Goal: Navigation & Orientation: Find specific page/section

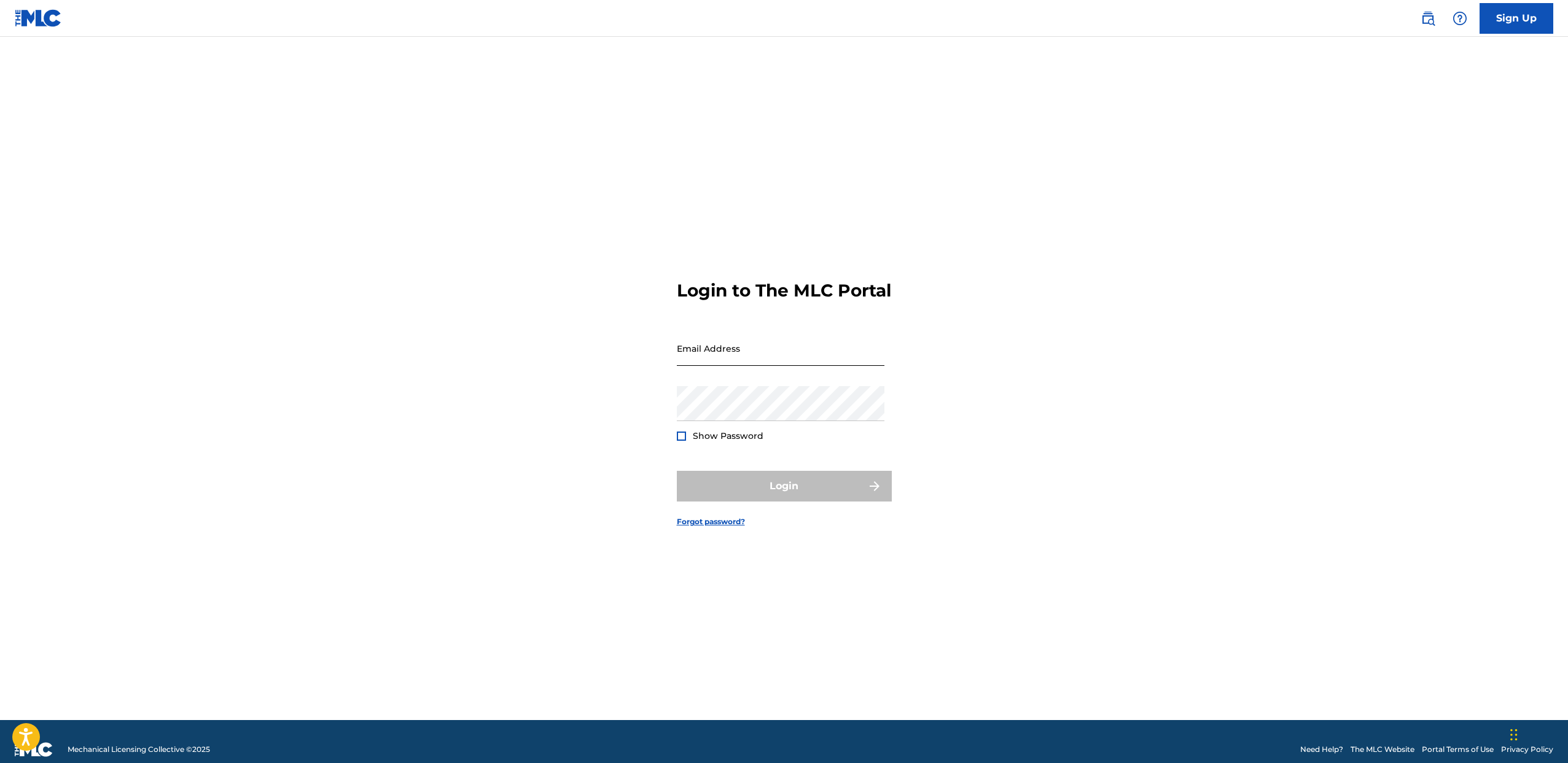
click at [766, 366] on input "Email Address" at bounding box center [780, 349] width 208 height 35
type input "[PERSON_NAME][EMAIL_ADDRESS][DOMAIN_NAME]"
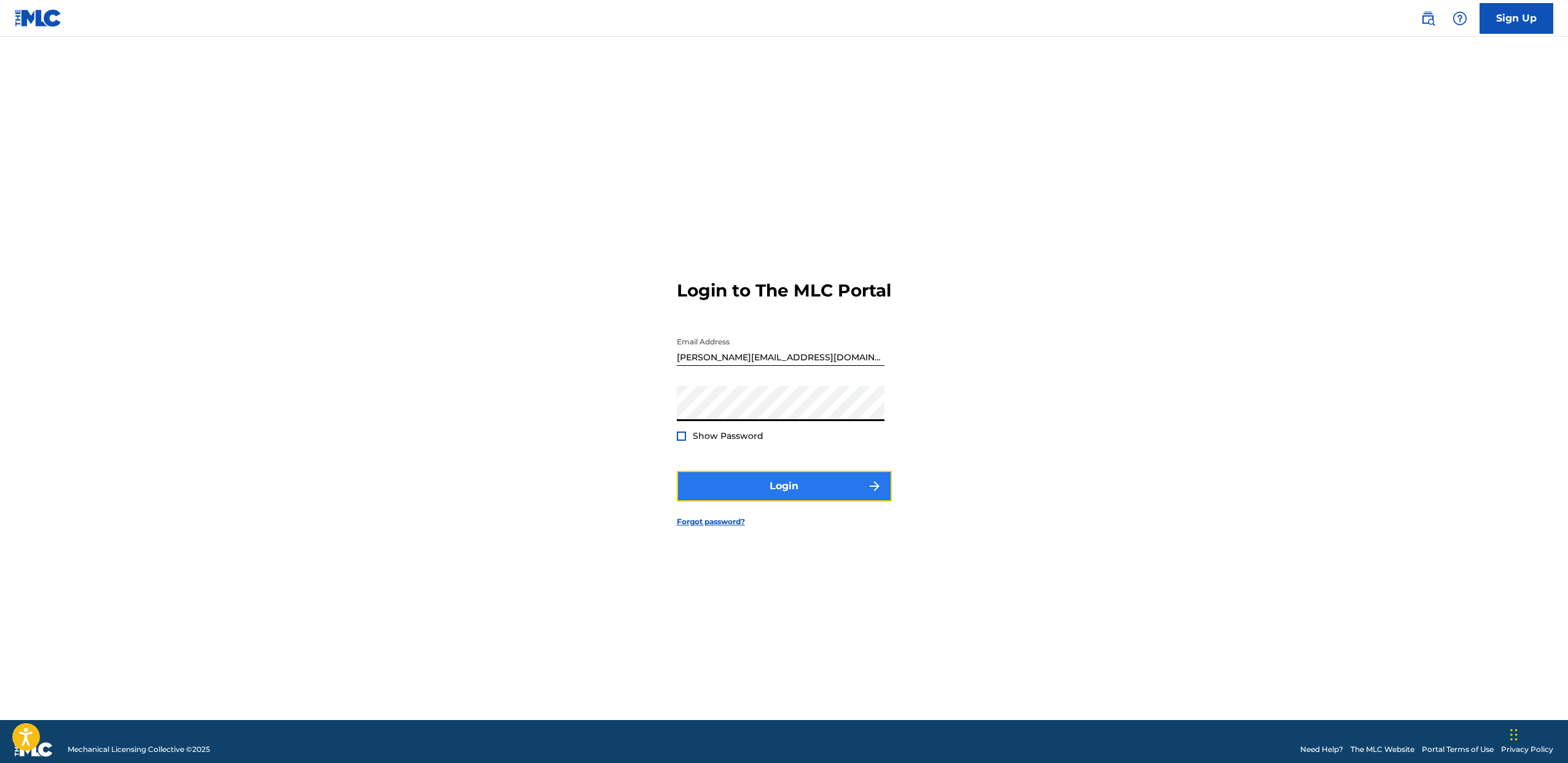
click at [774, 499] on button "Login" at bounding box center [784, 486] width 215 height 31
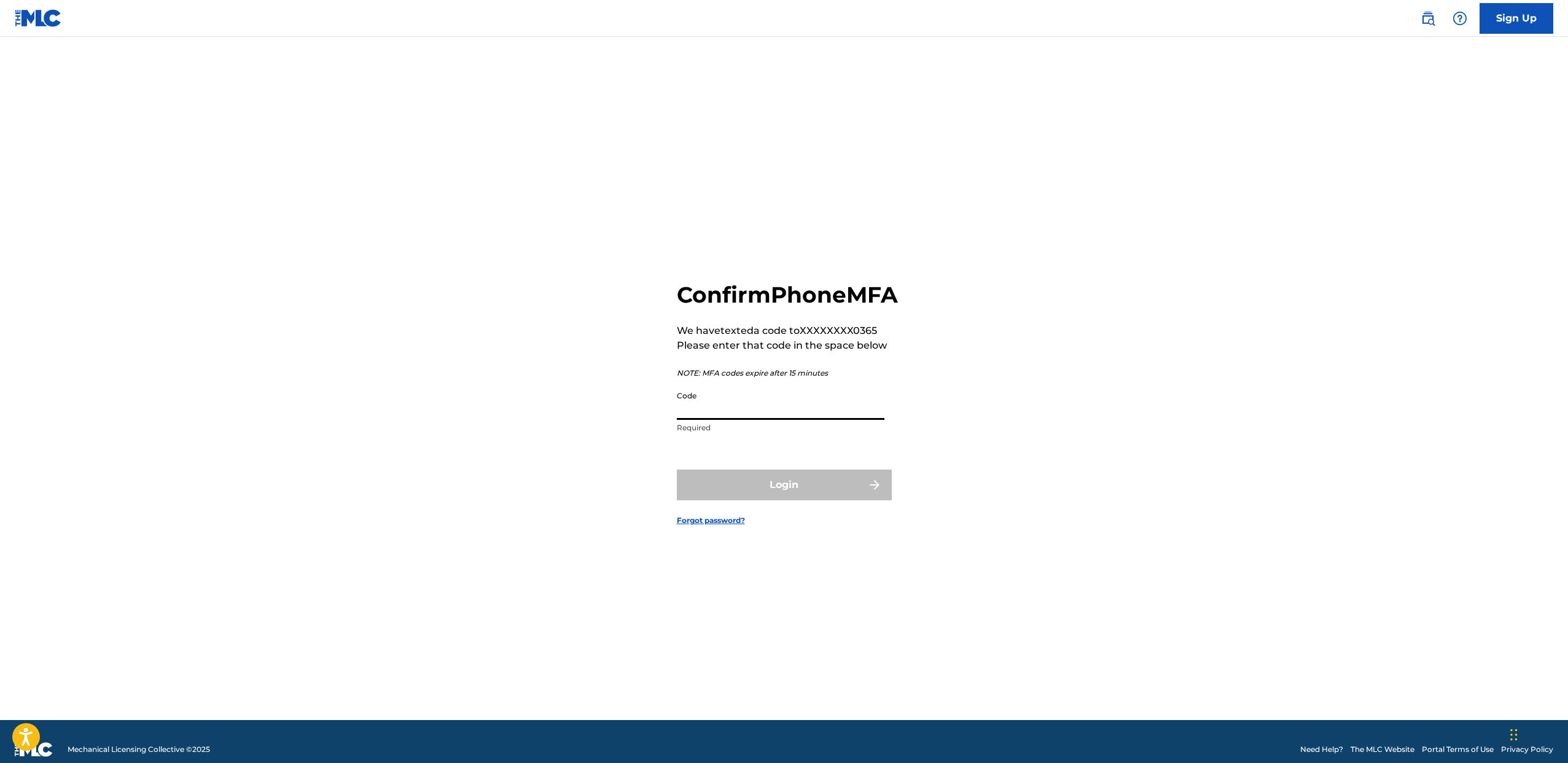
click at [773, 418] on input "Code" at bounding box center [780, 402] width 208 height 35
type input "112191"
click at [677, 470] on button "Login" at bounding box center [784, 485] width 215 height 31
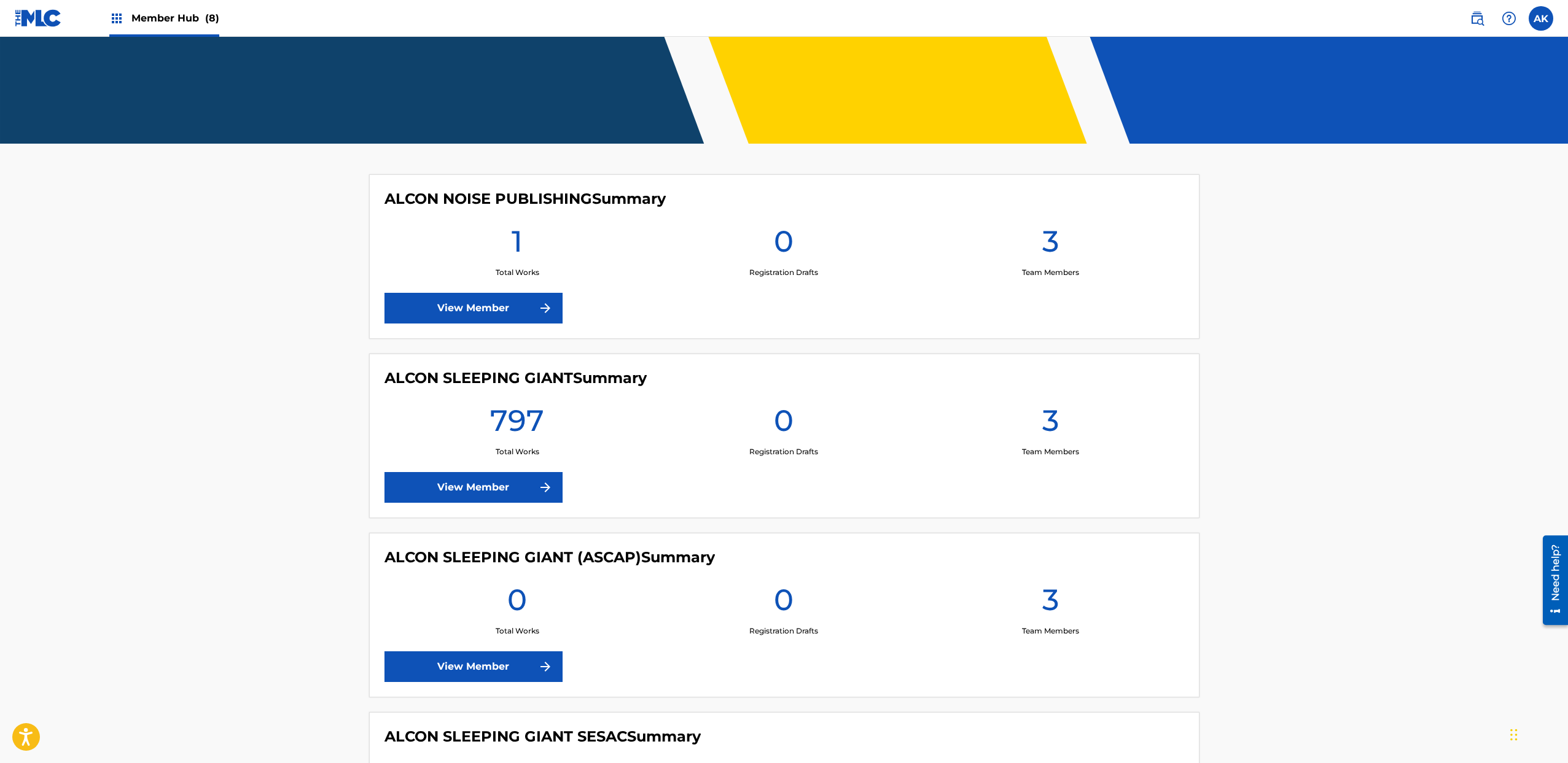
scroll to position [184, 0]
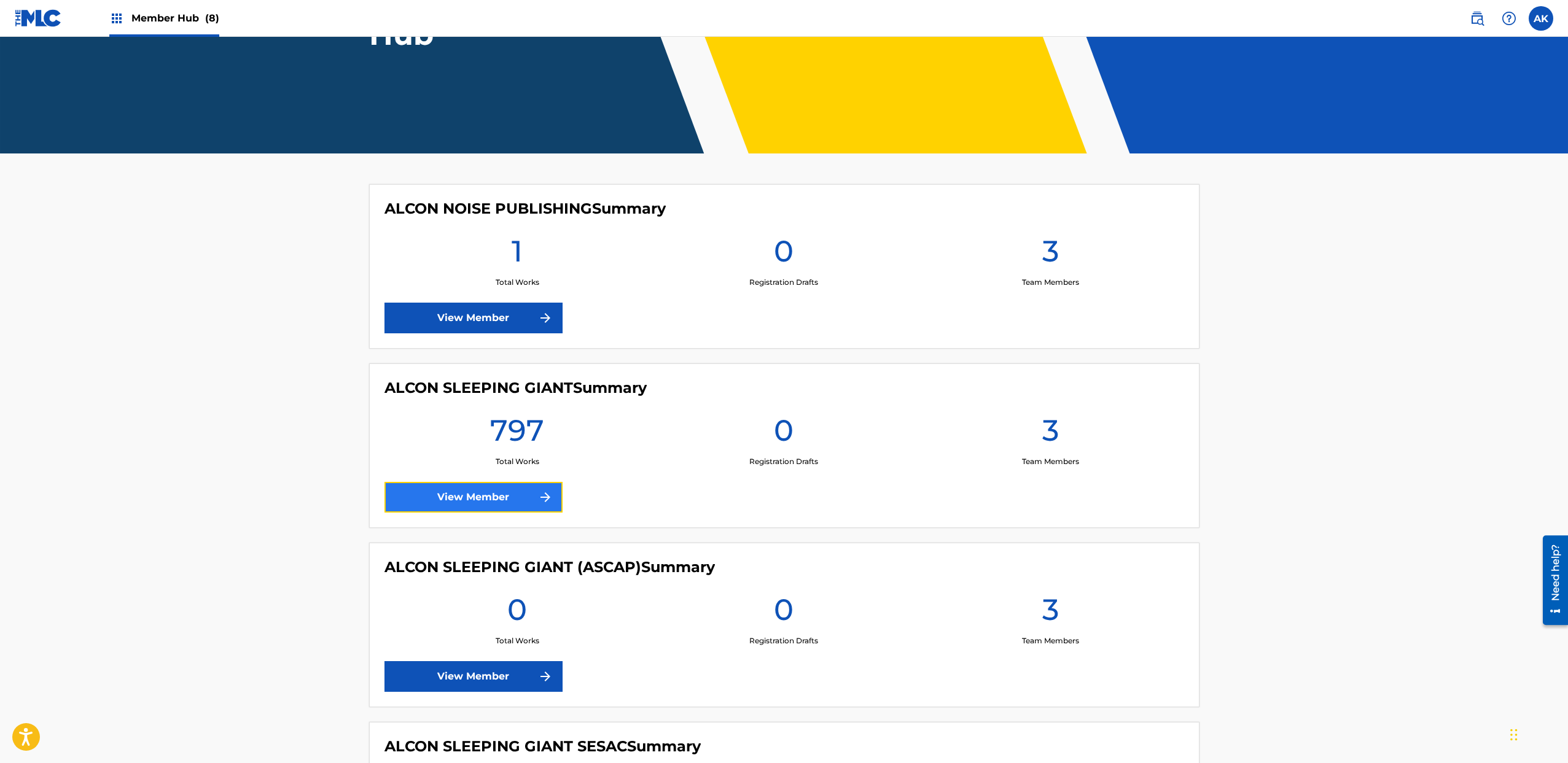
click at [533, 496] on link "View Member" at bounding box center [473, 497] width 178 height 31
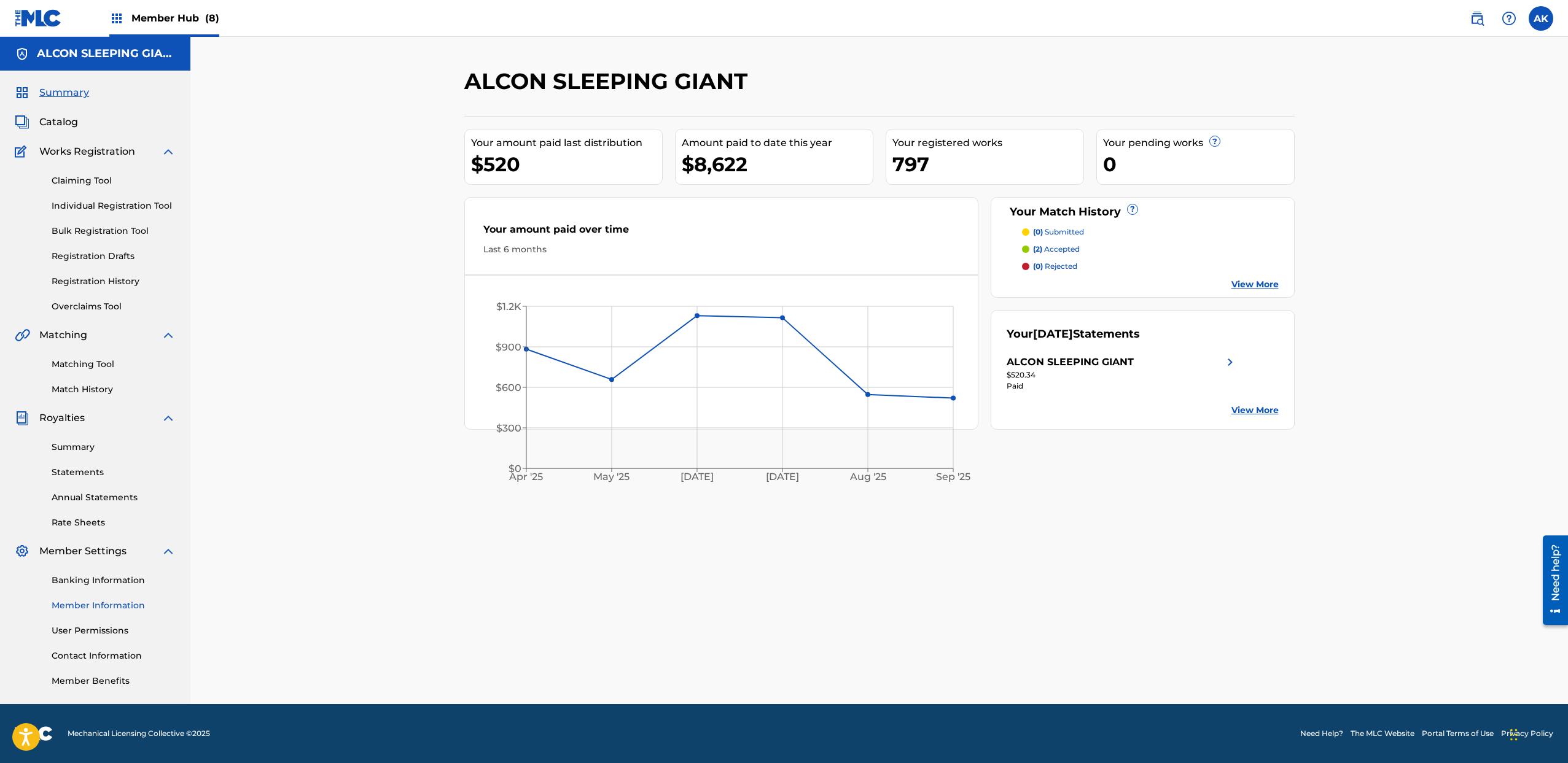
click at [118, 612] on link "Member Information" at bounding box center [113, 606] width 124 height 13
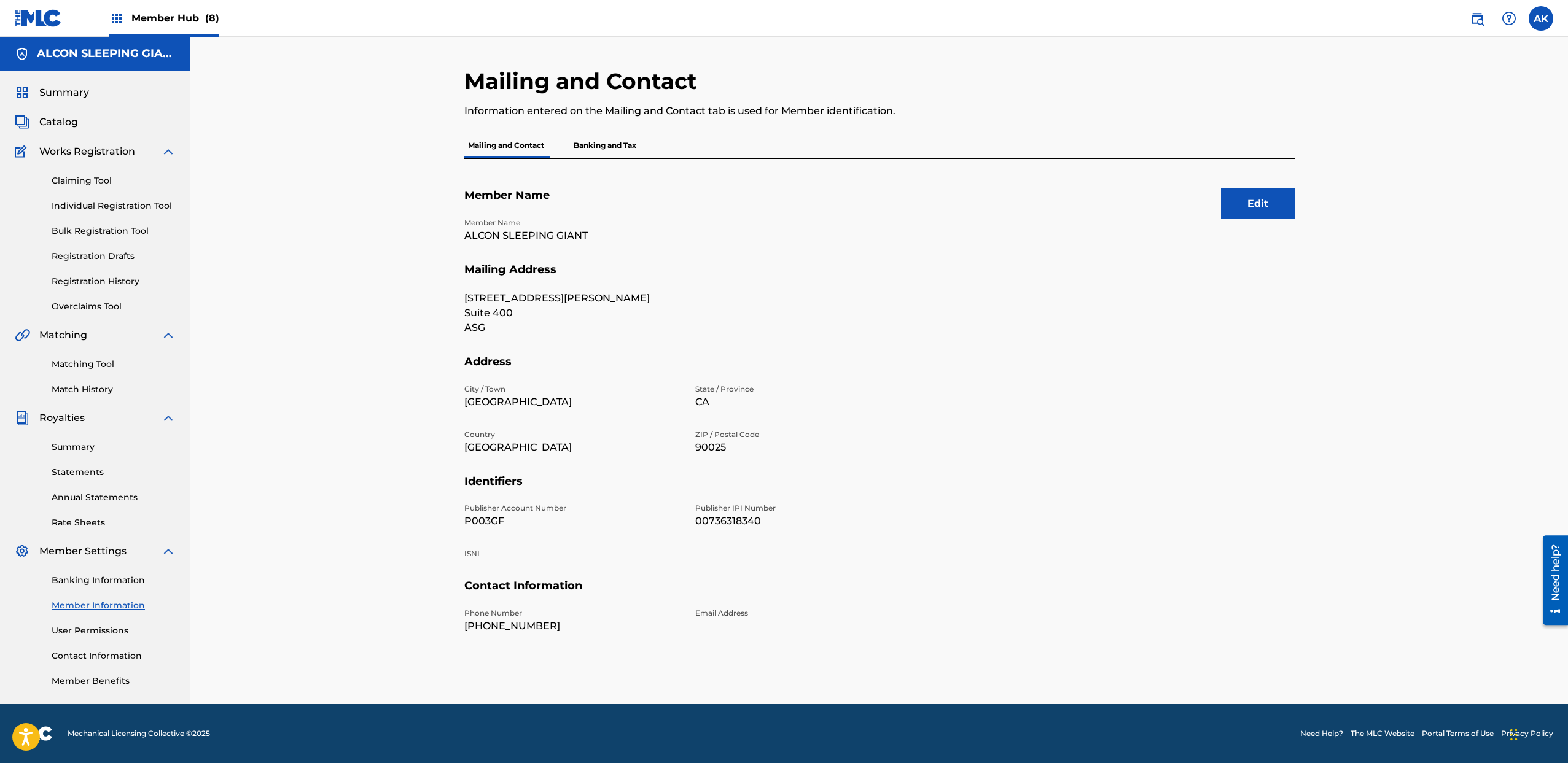
click at [137, 21] on span "Member Hub (8)" at bounding box center [176, 18] width 88 height 14
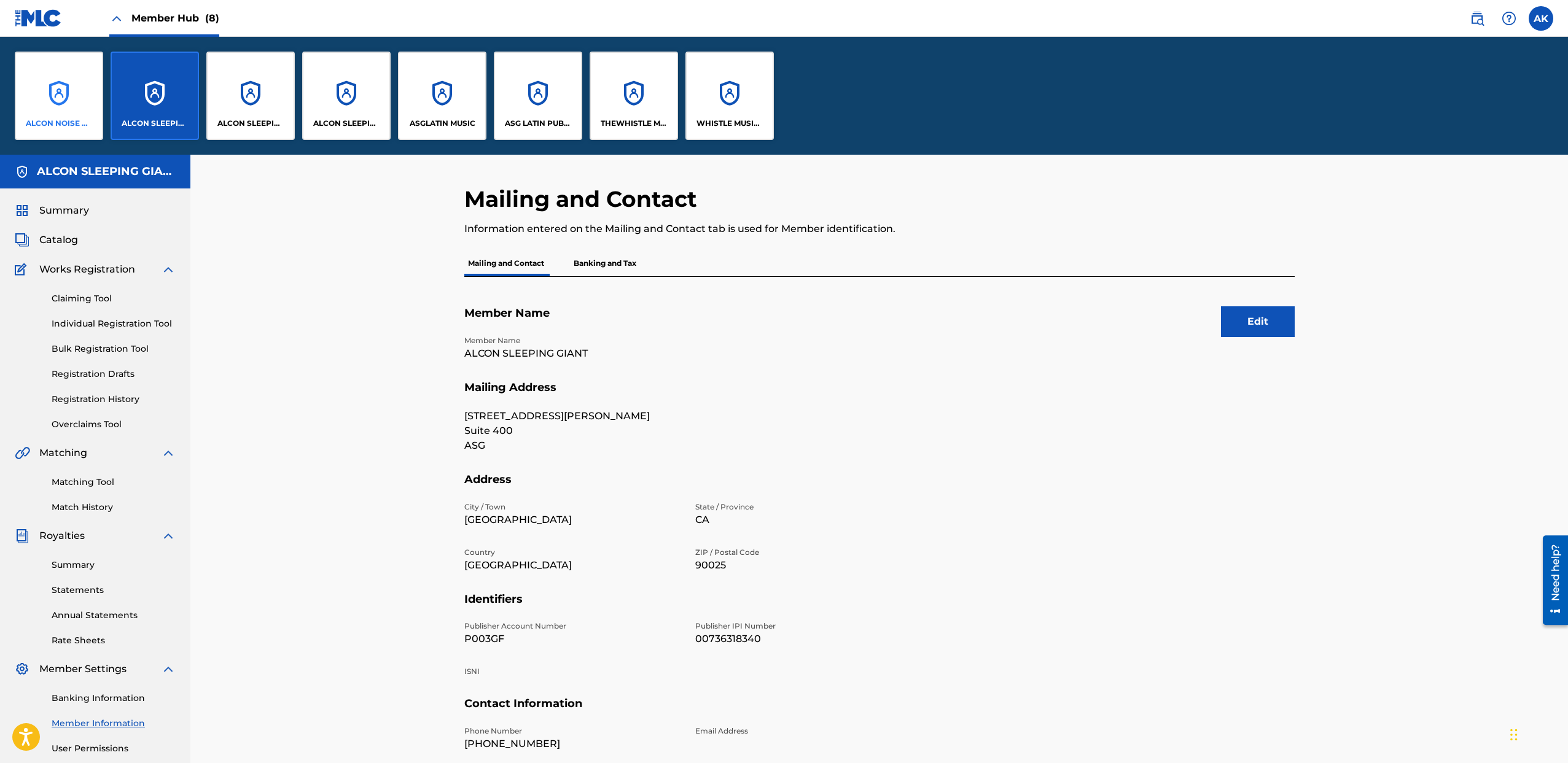
click at [69, 119] on p "ALCON NOISE PUBLISHING" at bounding box center [59, 123] width 67 height 11
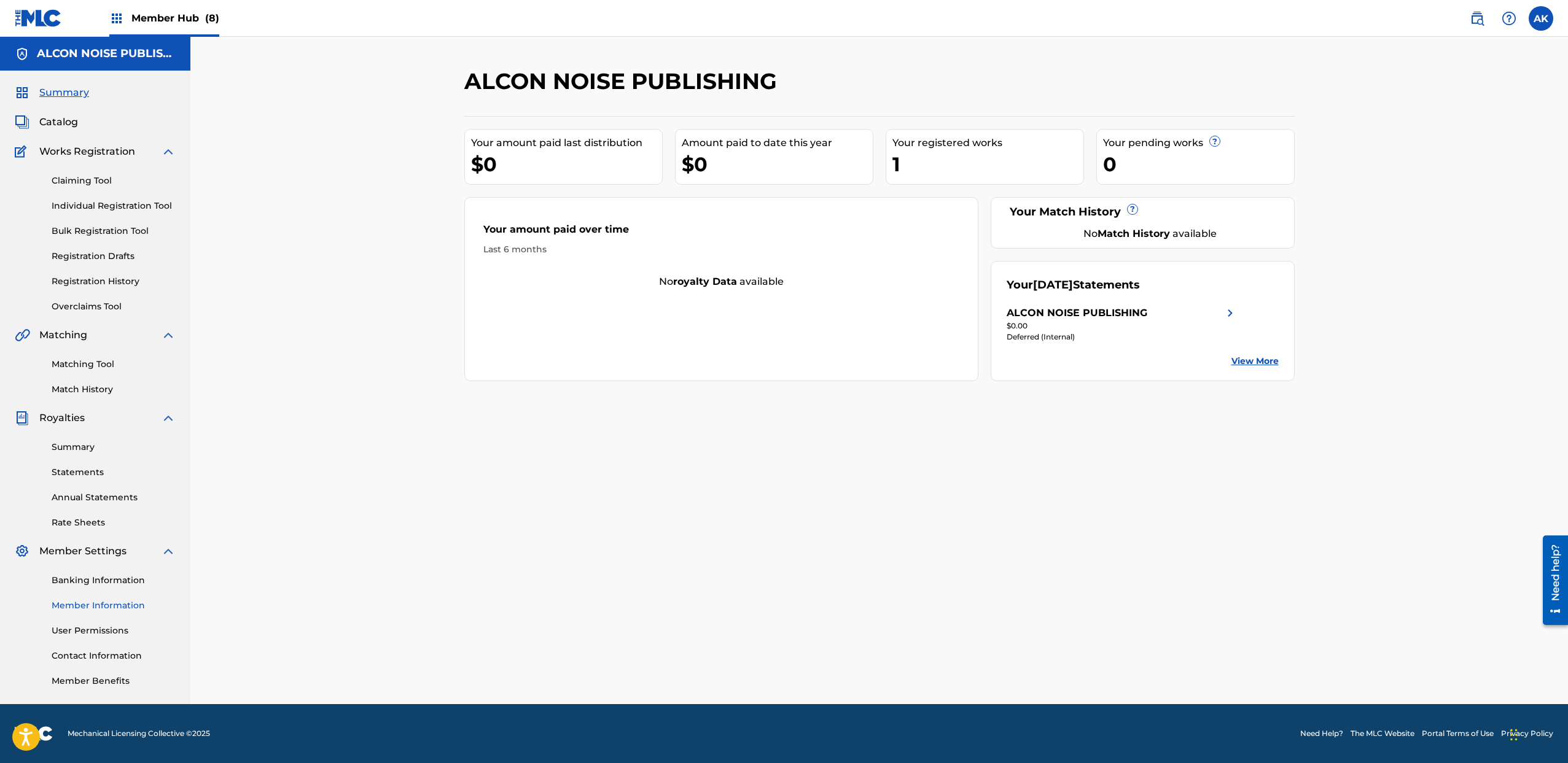
click at [78, 610] on link "Member Information" at bounding box center [113, 606] width 124 height 13
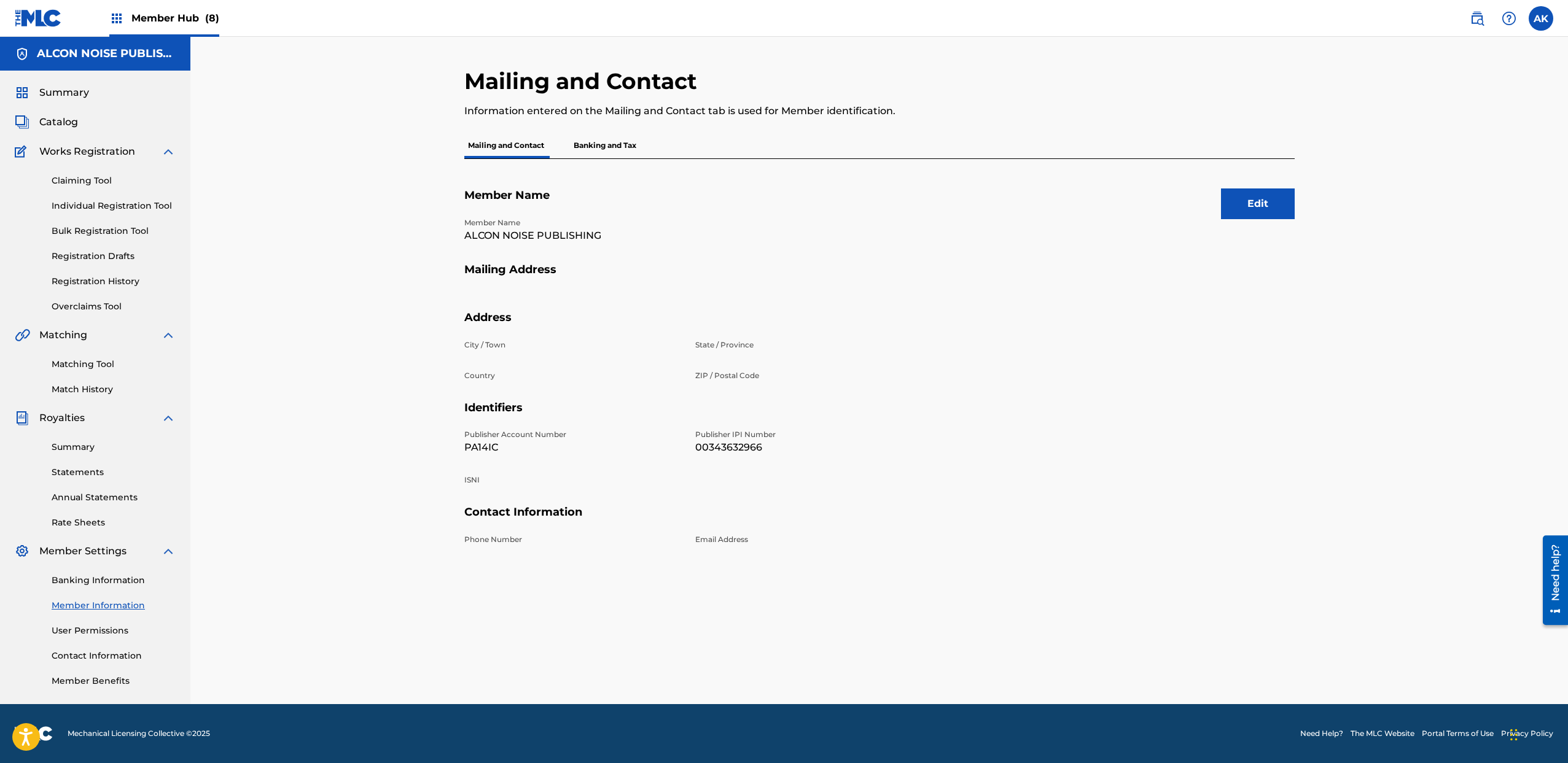
click at [112, 17] on img at bounding box center [117, 18] width 15 height 15
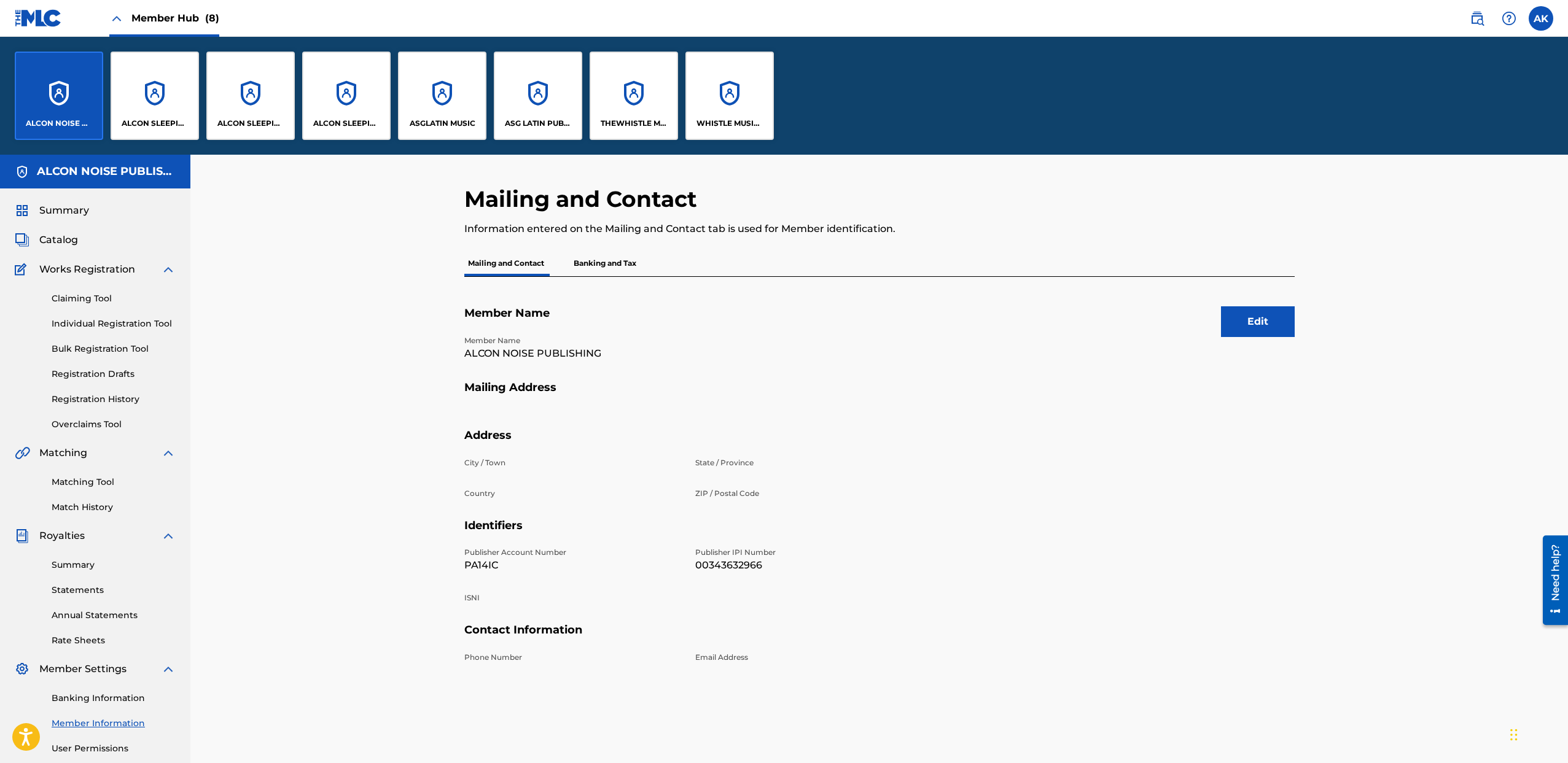
click at [112, 17] on img at bounding box center [117, 18] width 15 height 15
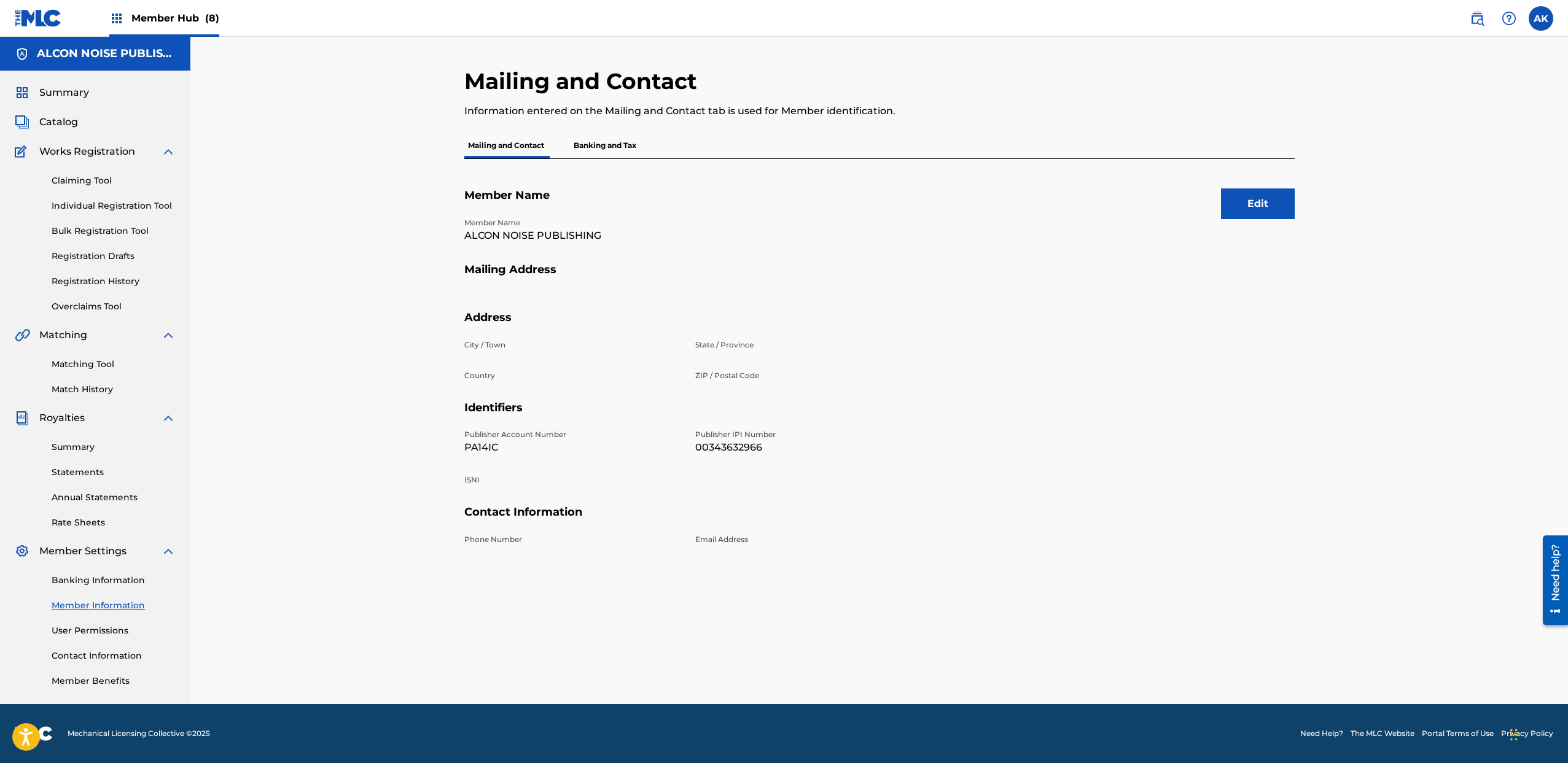
click at [112, 17] on img at bounding box center [117, 18] width 15 height 15
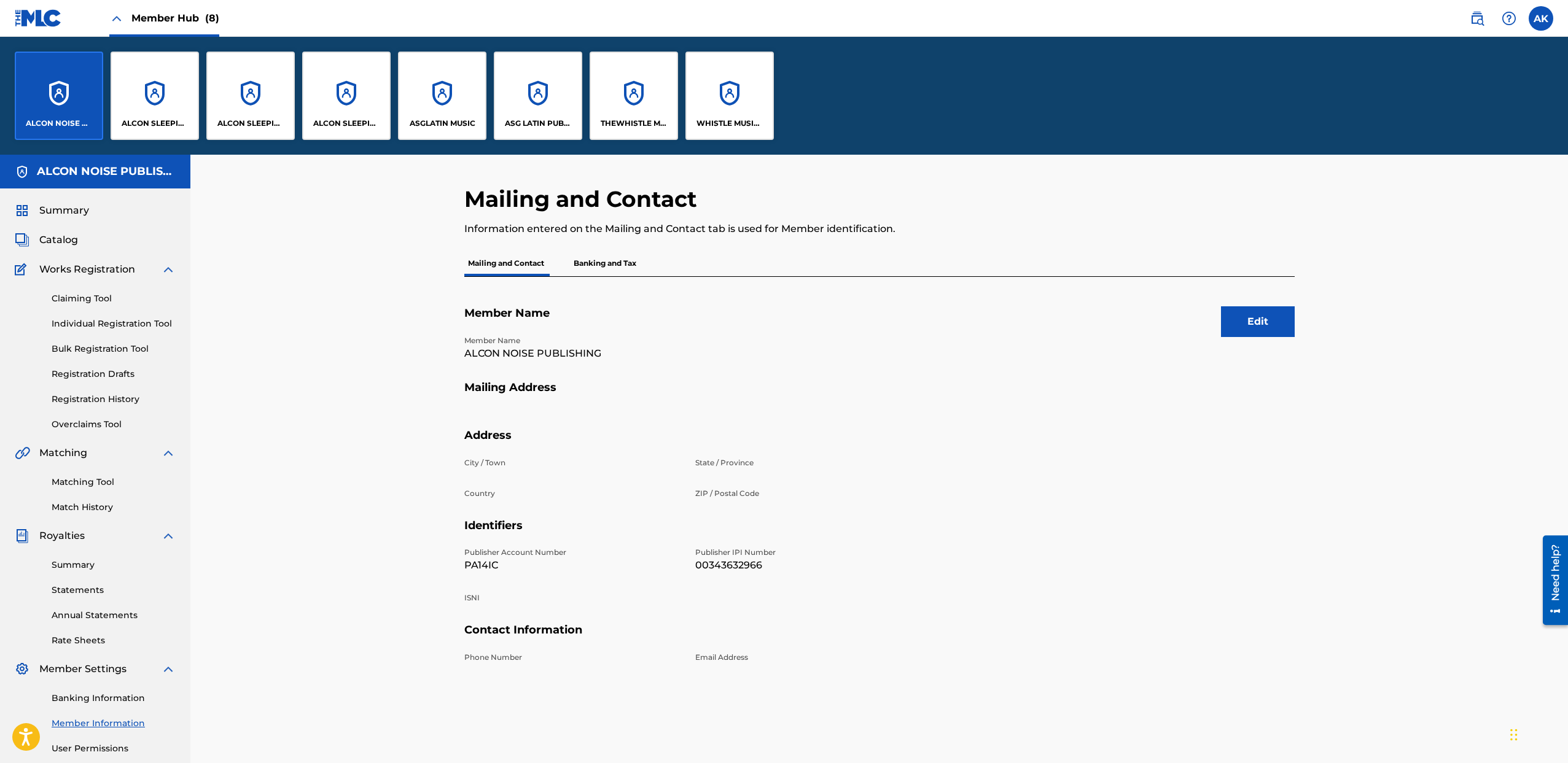
click at [112, 17] on img at bounding box center [117, 18] width 15 height 15
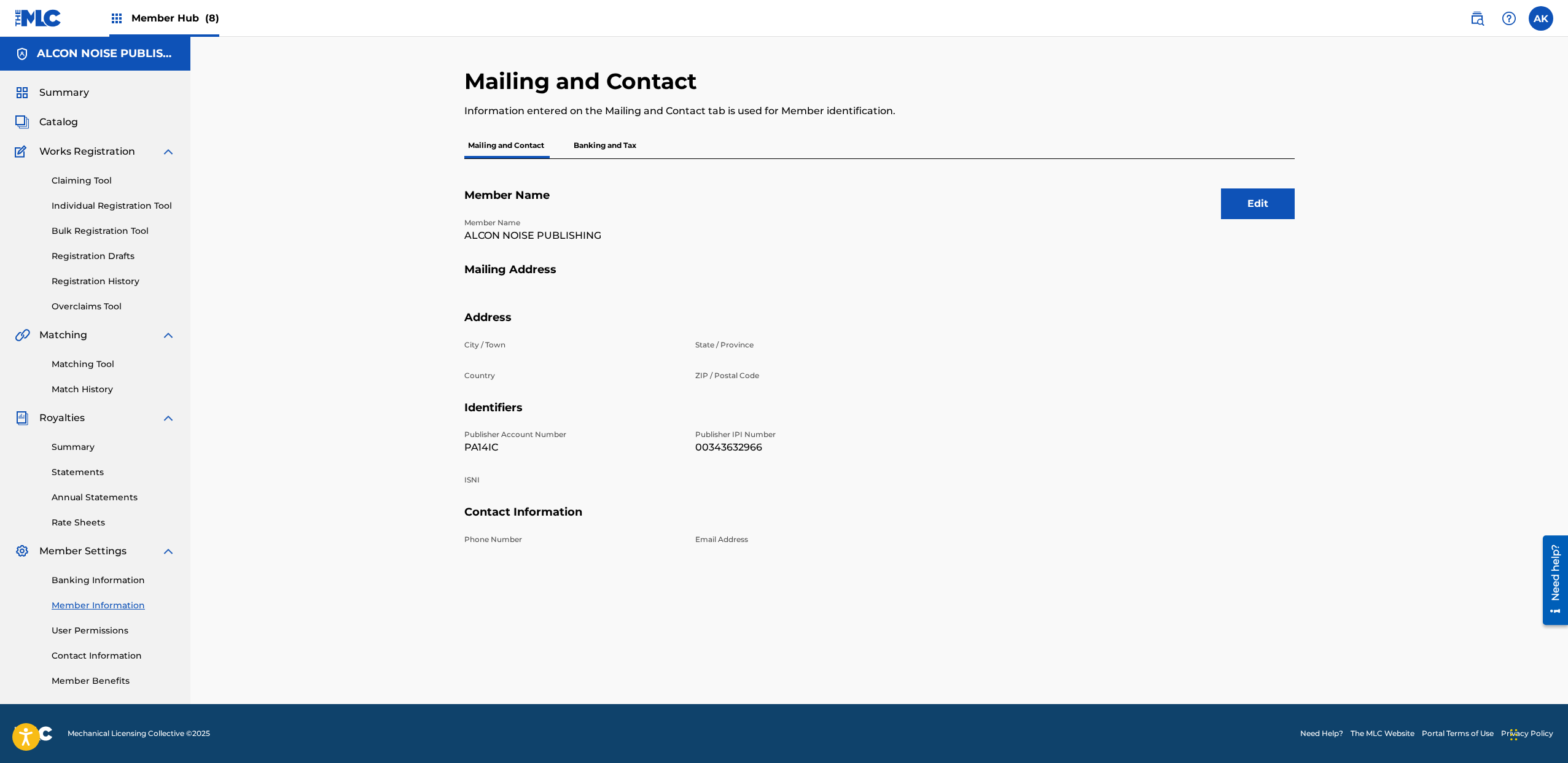
click at [155, 27] on div "Member Hub (8)" at bounding box center [165, 18] width 110 height 36
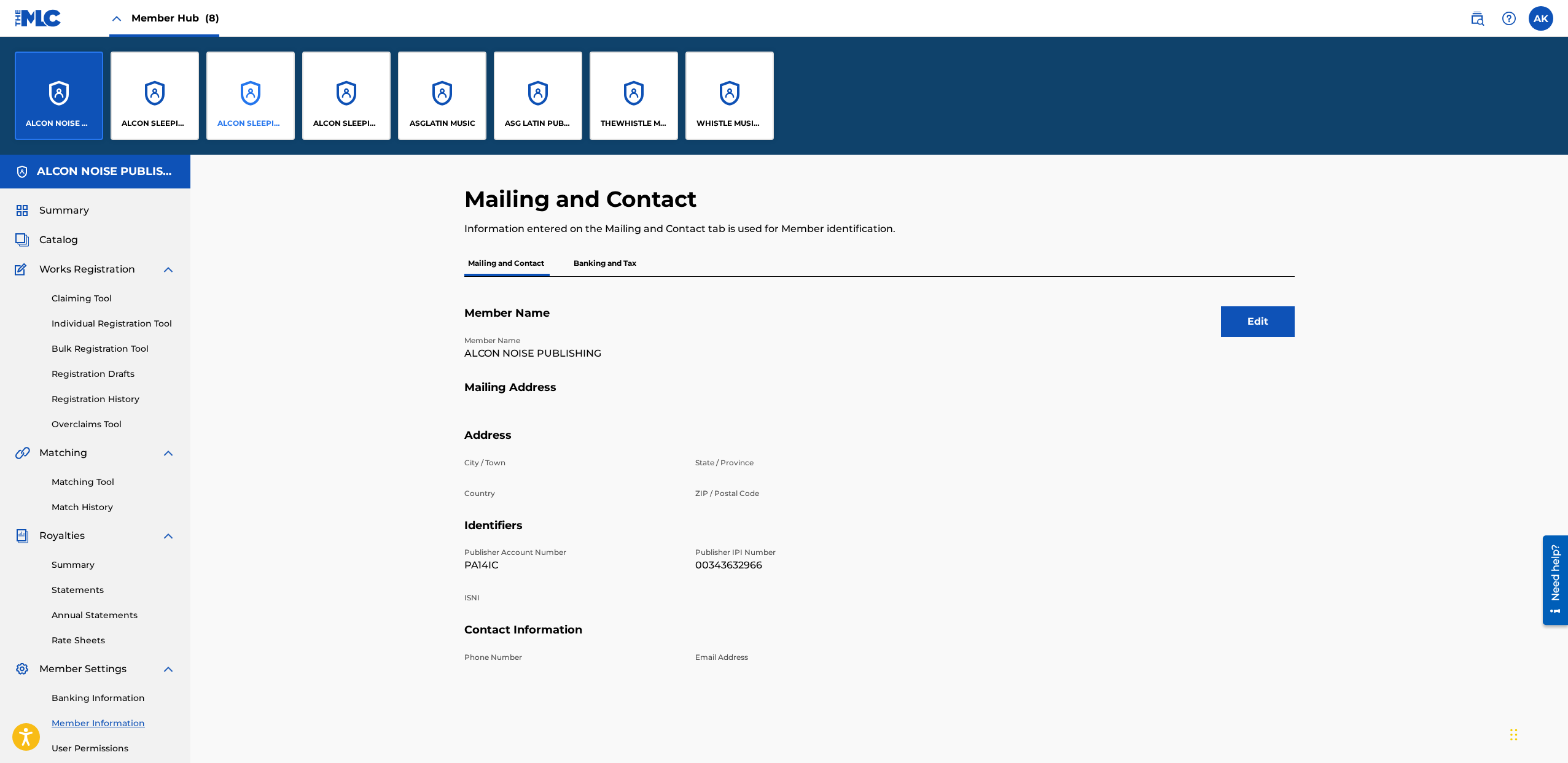
click at [252, 106] on div "ALCON SLEEPING GIANT (ASCAP)" at bounding box center [251, 95] width 88 height 88
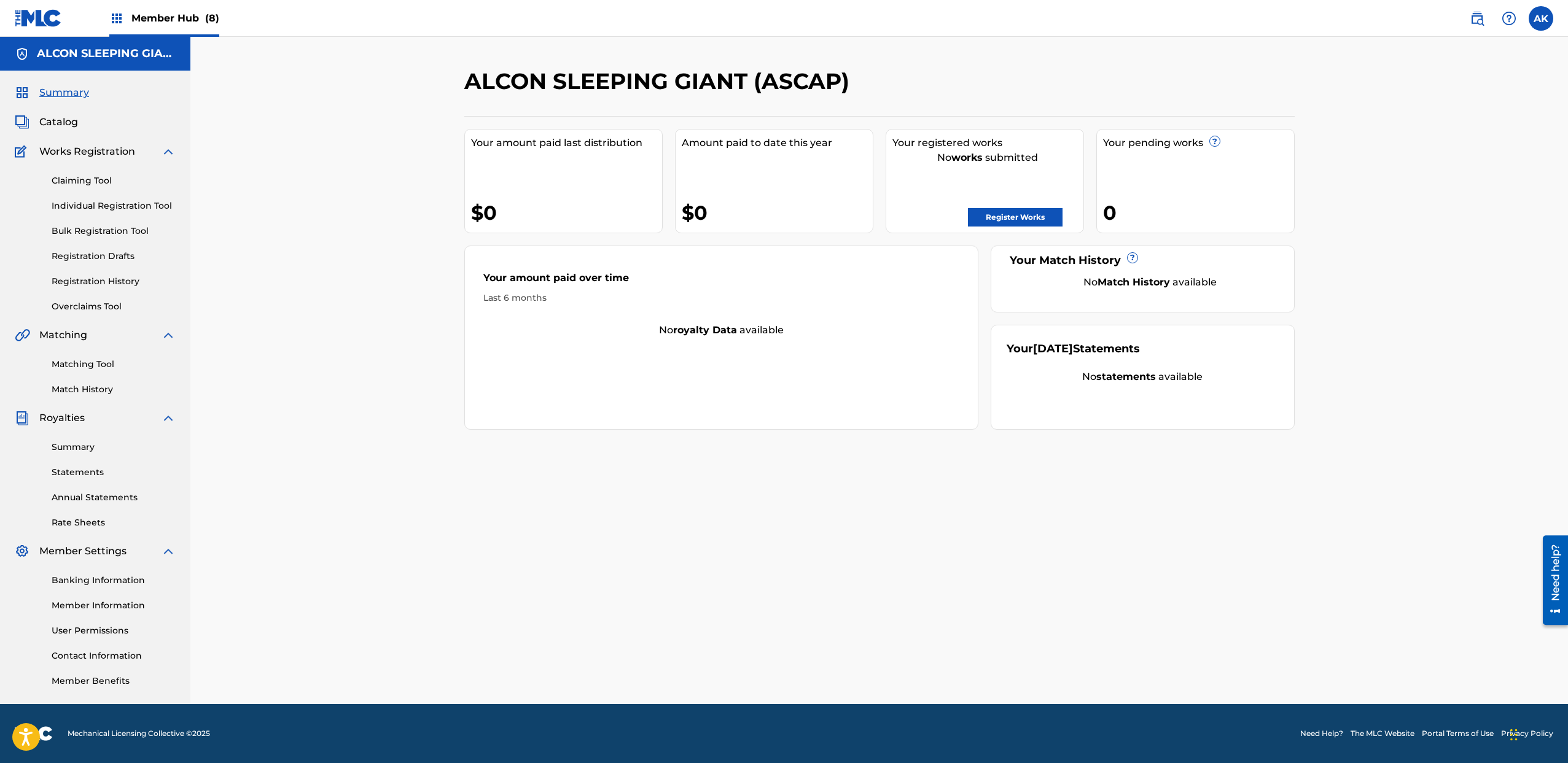
click at [164, 18] on span "Member Hub (8)" at bounding box center [176, 18] width 88 height 14
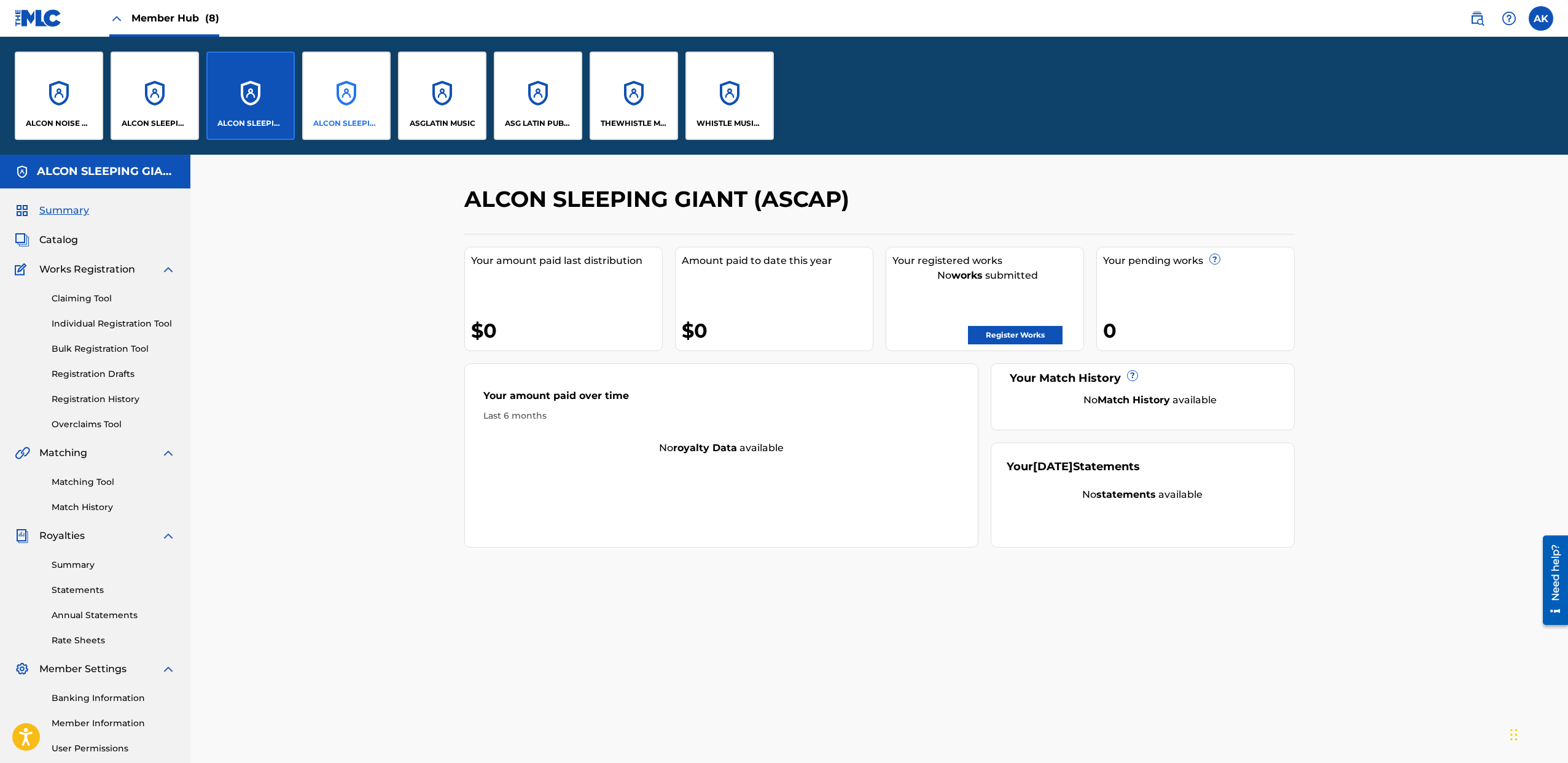
click at [348, 99] on div "ALCON SLEEPING GIANT SESAC" at bounding box center [346, 95] width 88 height 88
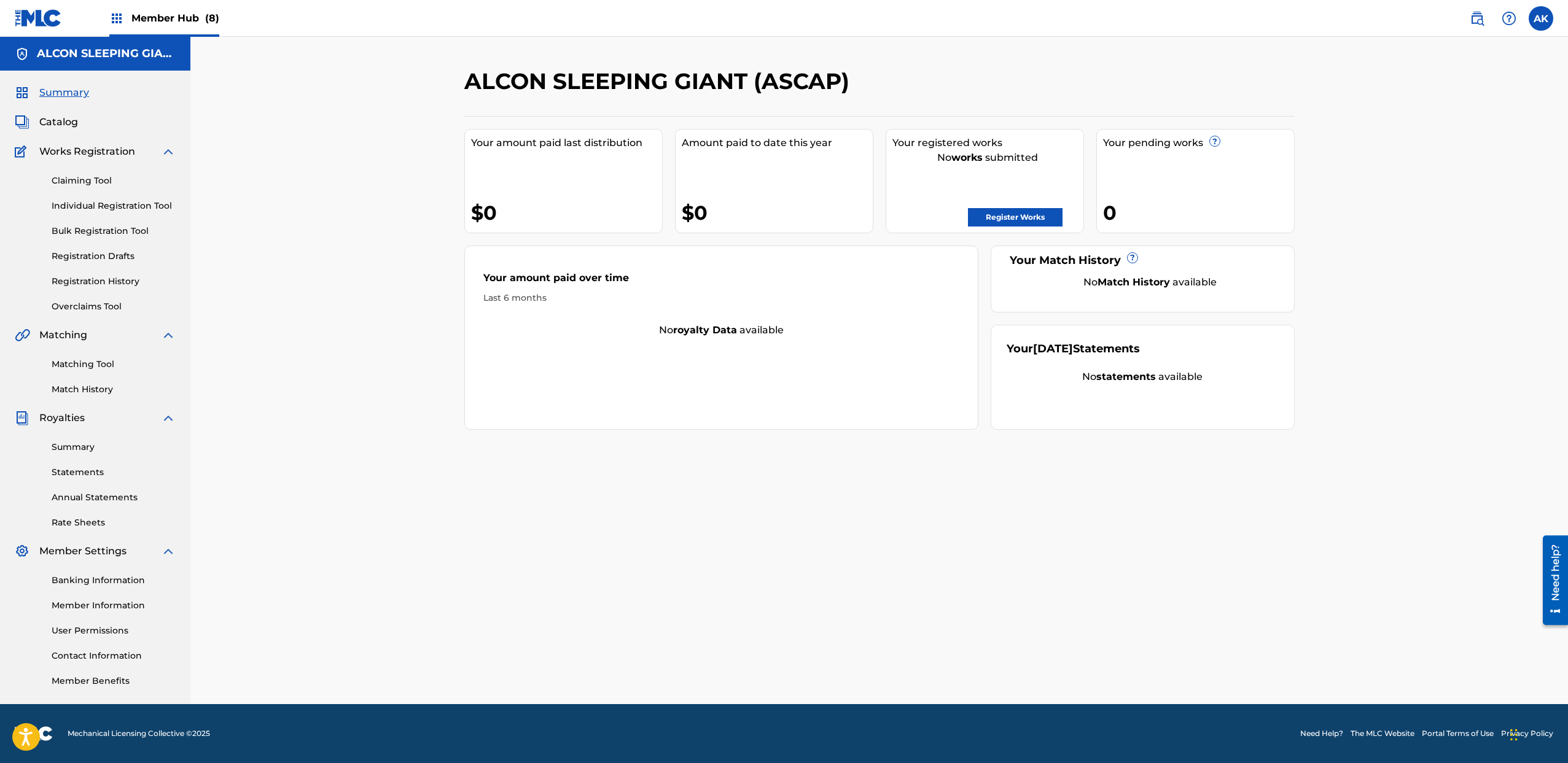
click at [137, 17] on span "Member Hub (8)" at bounding box center [176, 18] width 88 height 14
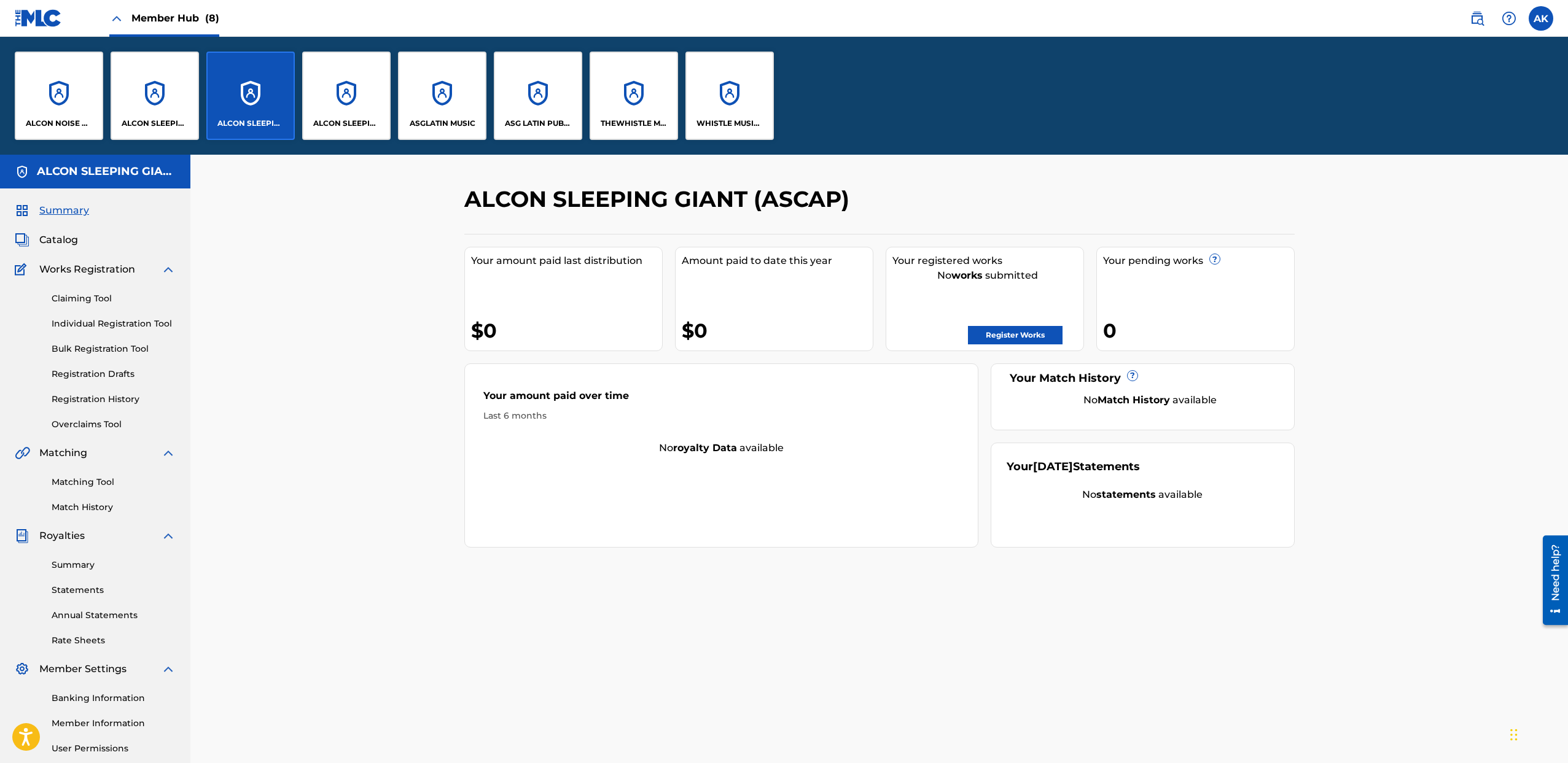
click at [137, 17] on span "Member Hub (8)" at bounding box center [176, 18] width 88 height 14
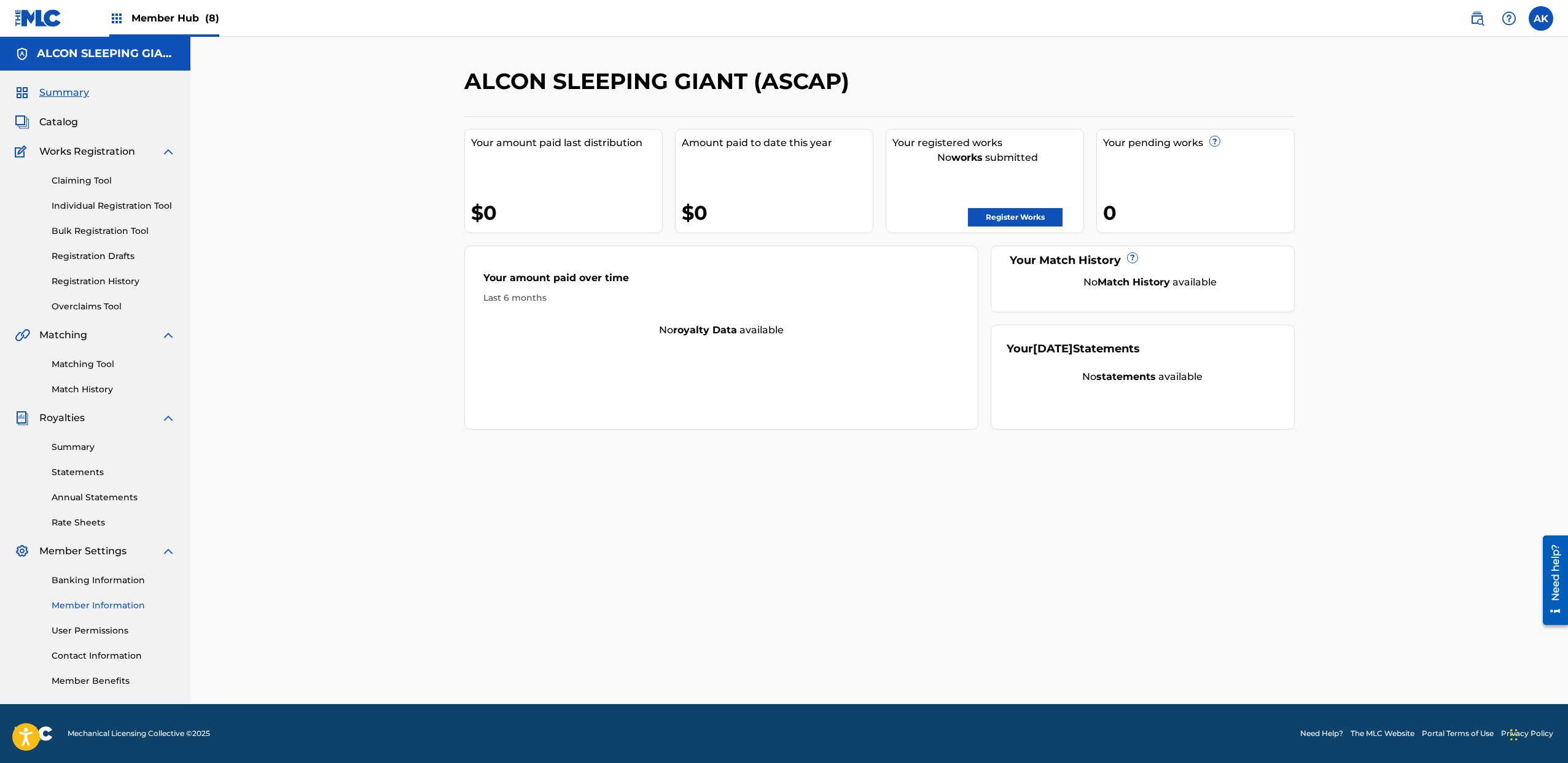
click at [104, 601] on link "Member Information" at bounding box center [113, 606] width 124 height 13
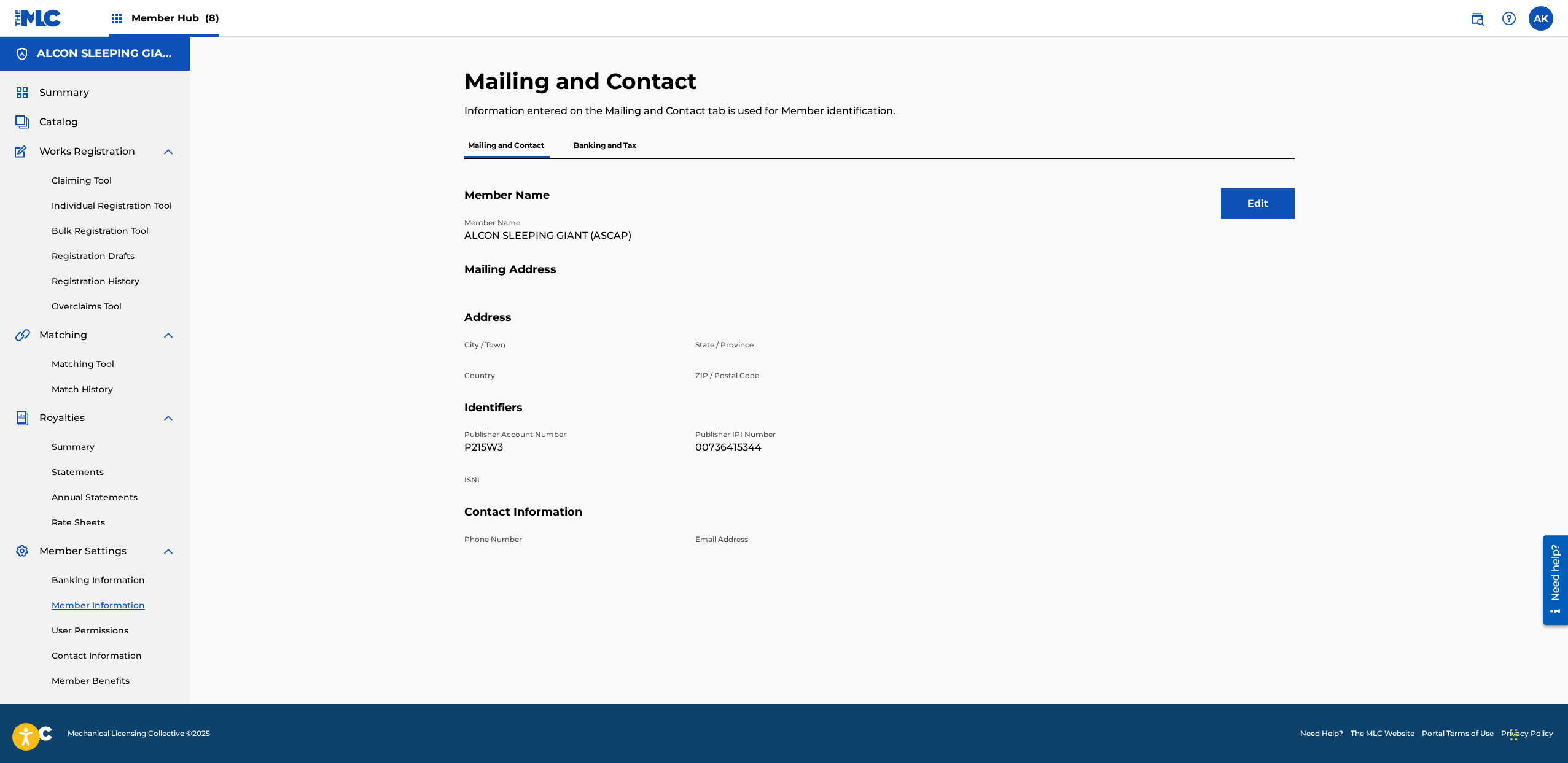
click at [162, 17] on span "Member Hub (8)" at bounding box center [176, 18] width 88 height 14
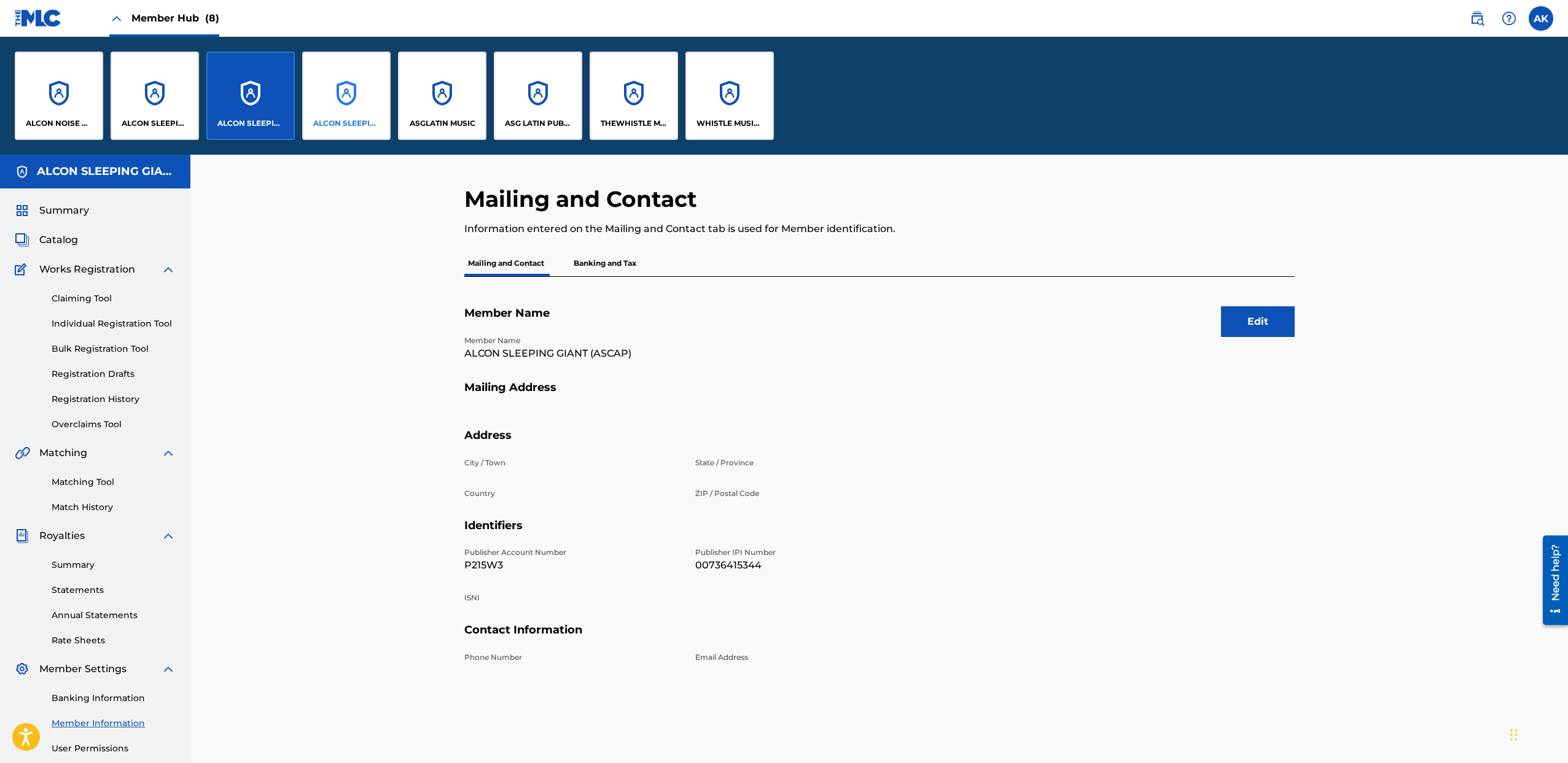
click at [368, 109] on div "ALCON SLEEPING GIANT SESAC" at bounding box center [346, 95] width 88 height 88
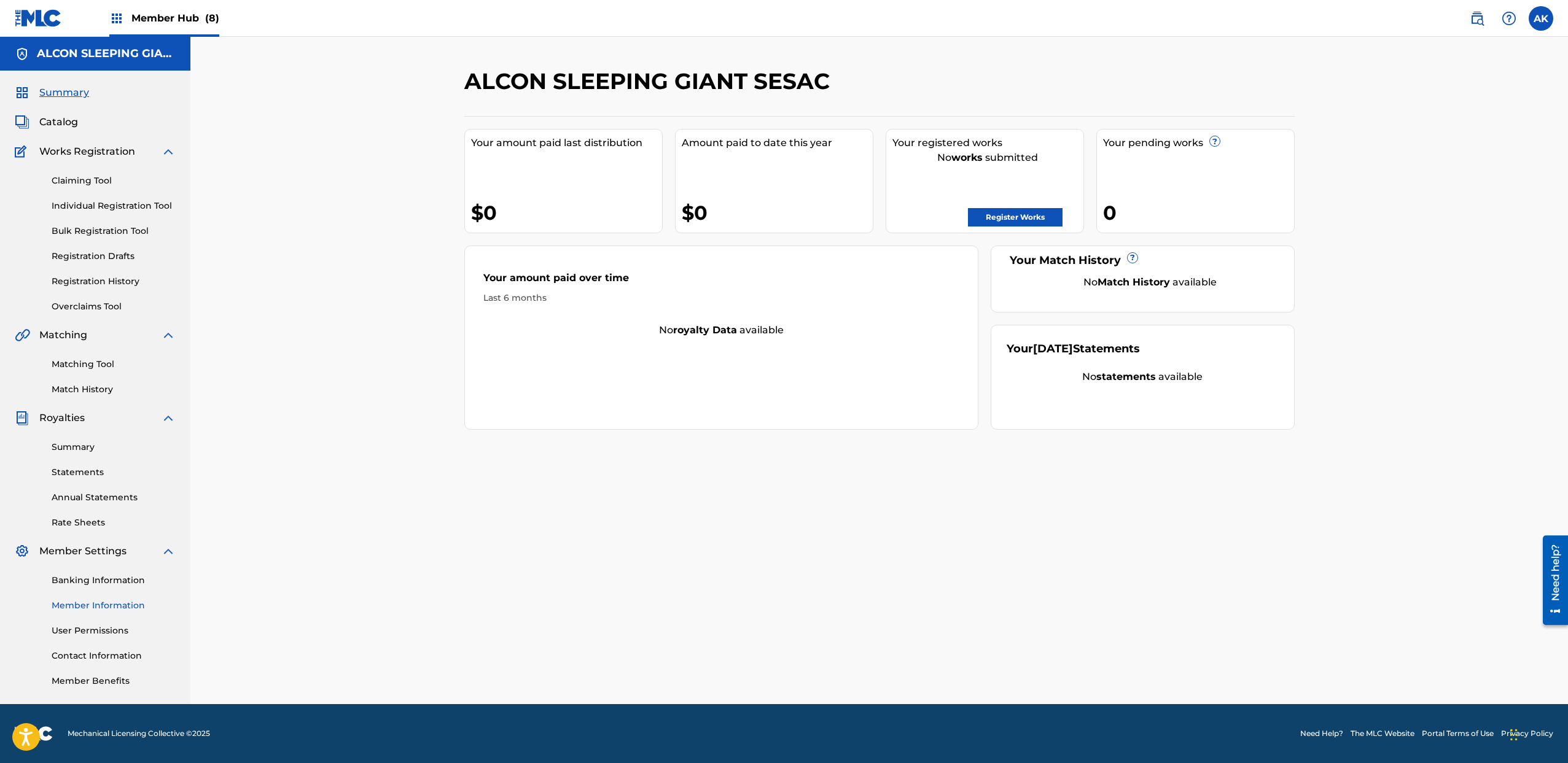
click at [84, 610] on link "Member Information" at bounding box center [113, 606] width 124 height 13
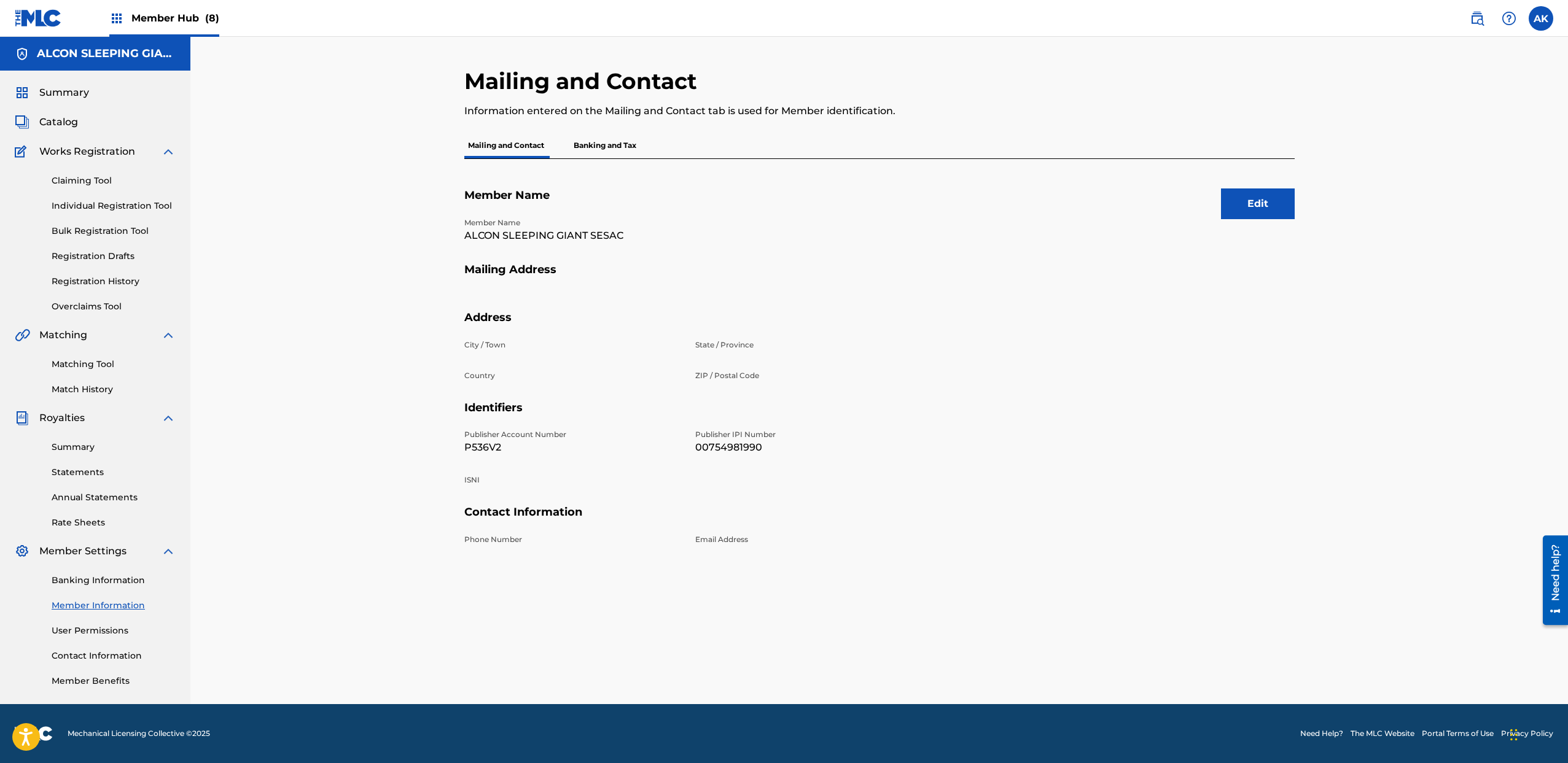
click at [164, 22] on span "Member Hub (8)" at bounding box center [176, 18] width 88 height 14
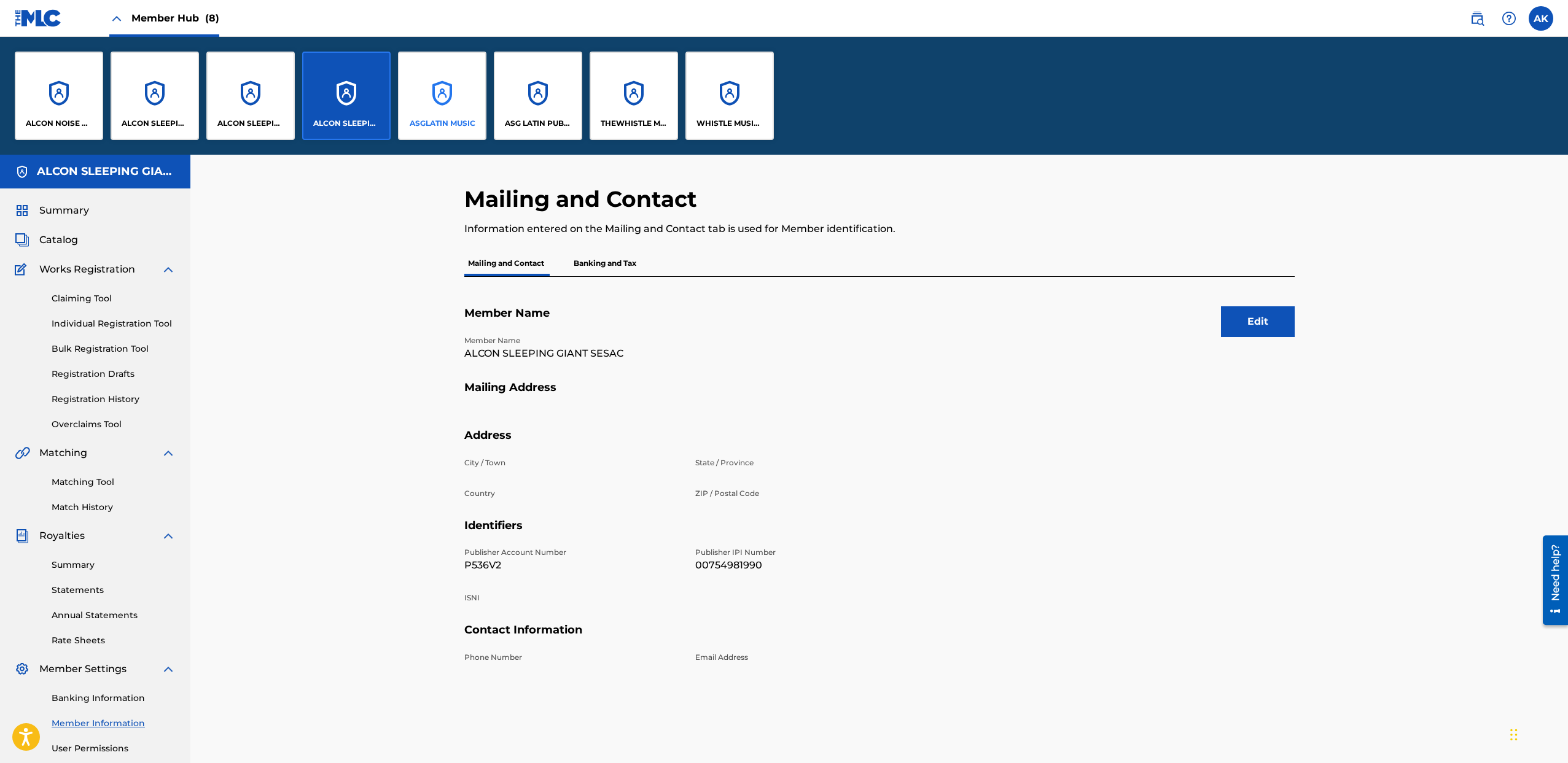
click at [436, 84] on div "ASGLATIN MUSIC" at bounding box center [442, 95] width 88 height 88
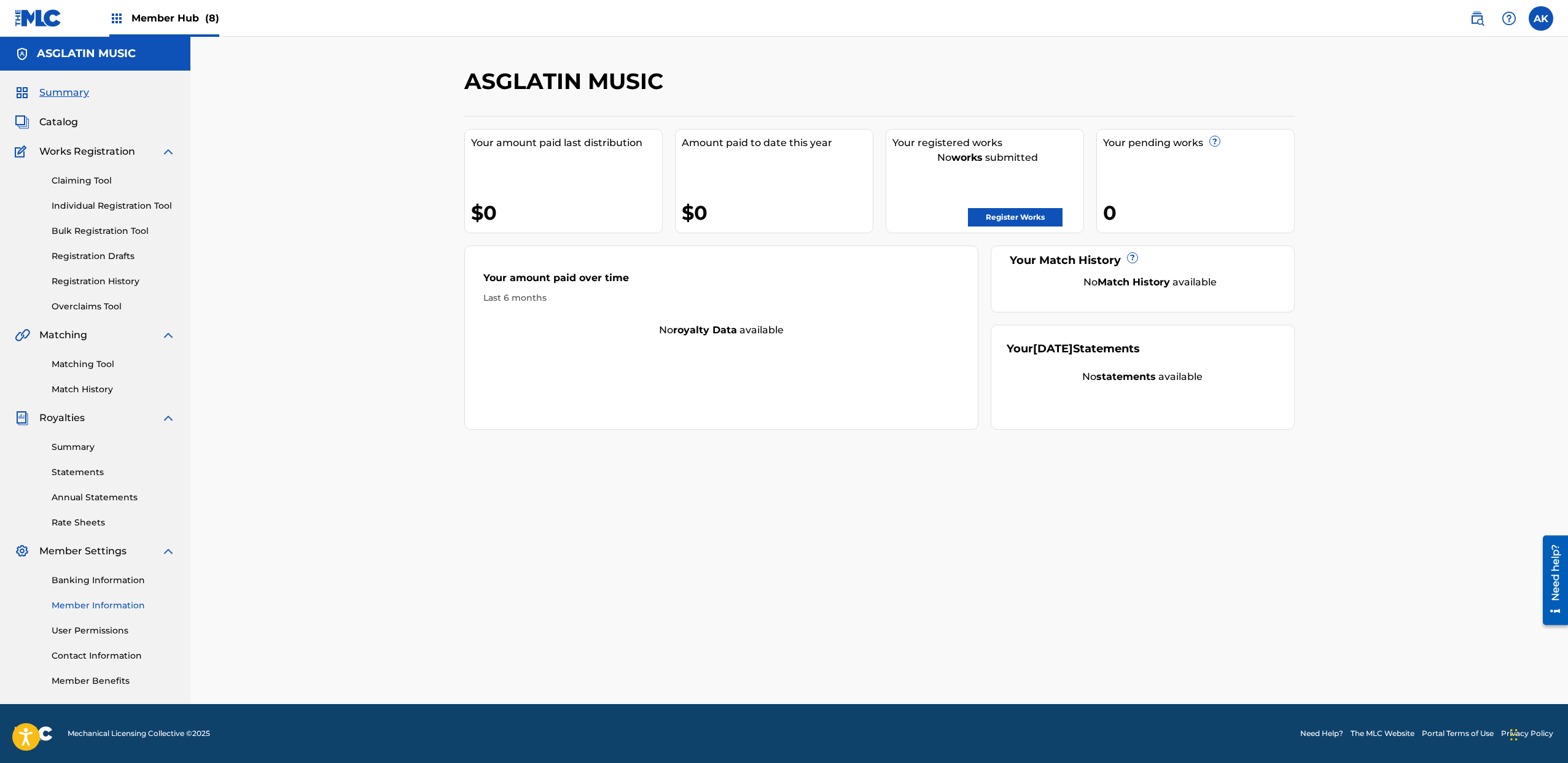
click at [96, 610] on link "Member Information" at bounding box center [113, 606] width 124 height 13
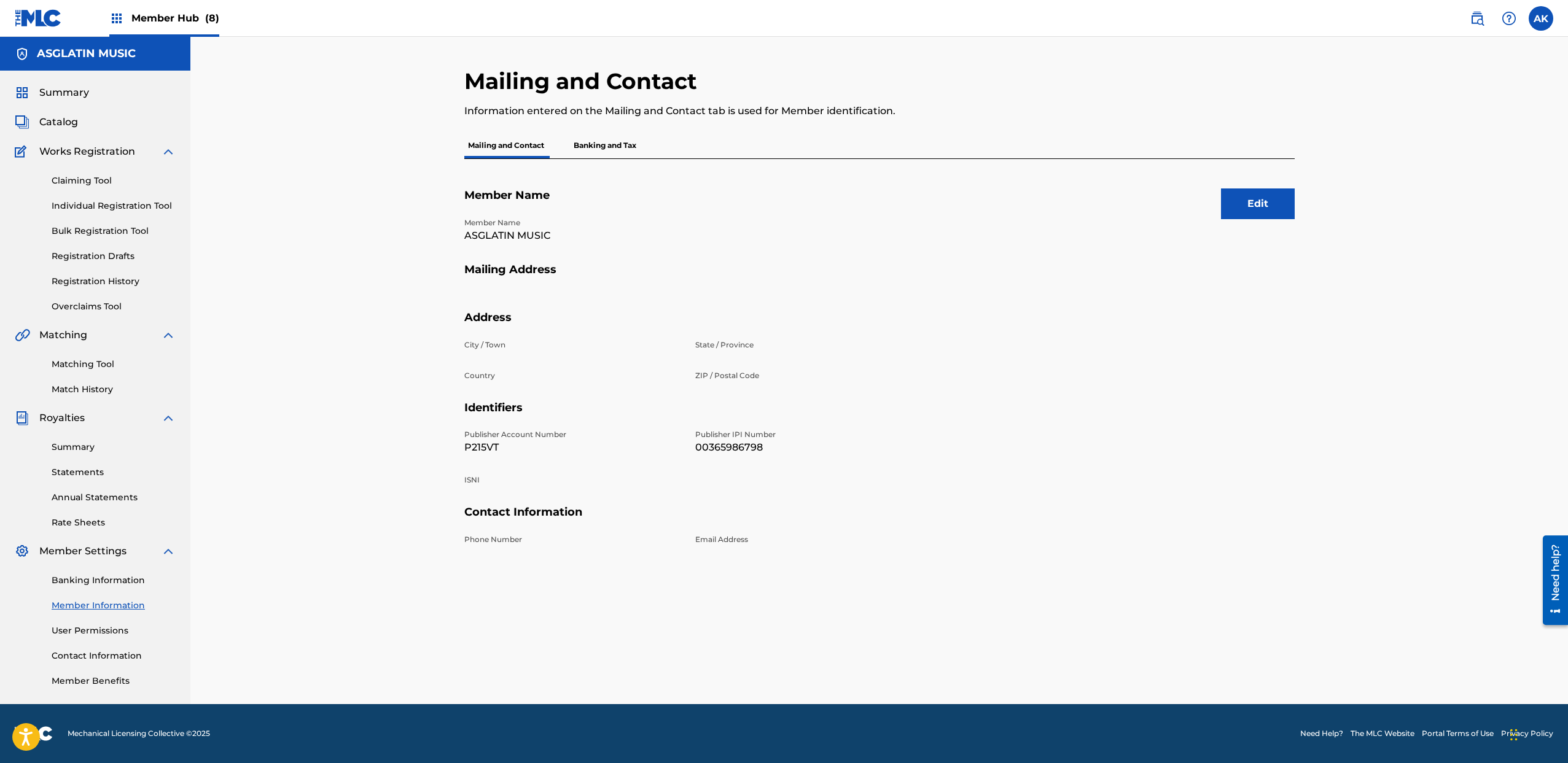
click at [155, 14] on span "Member Hub (8)" at bounding box center [176, 18] width 88 height 14
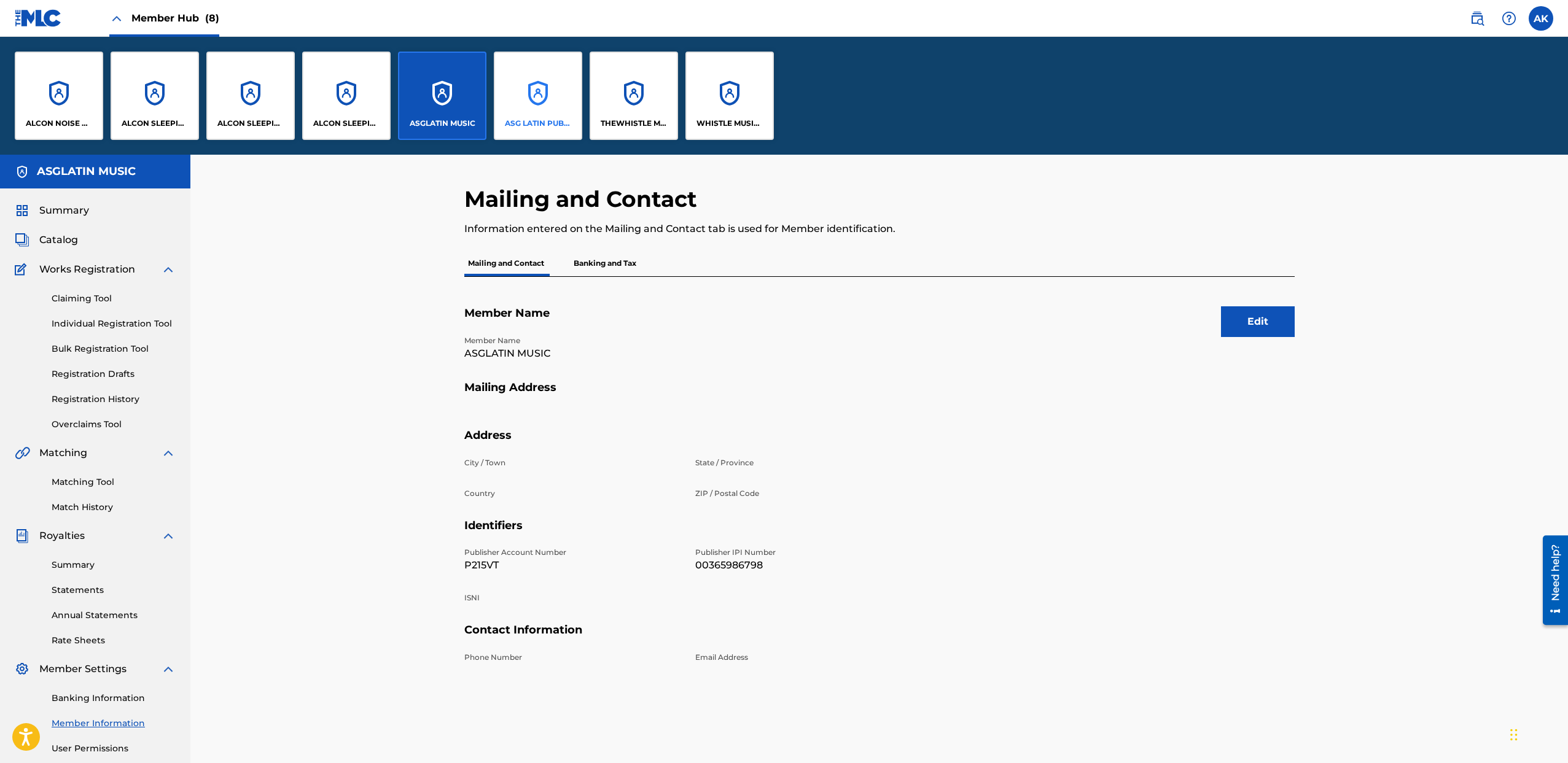
click at [549, 108] on div "ASG LATIN PUBLISHING" at bounding box center [538, 95] width 88 height 88
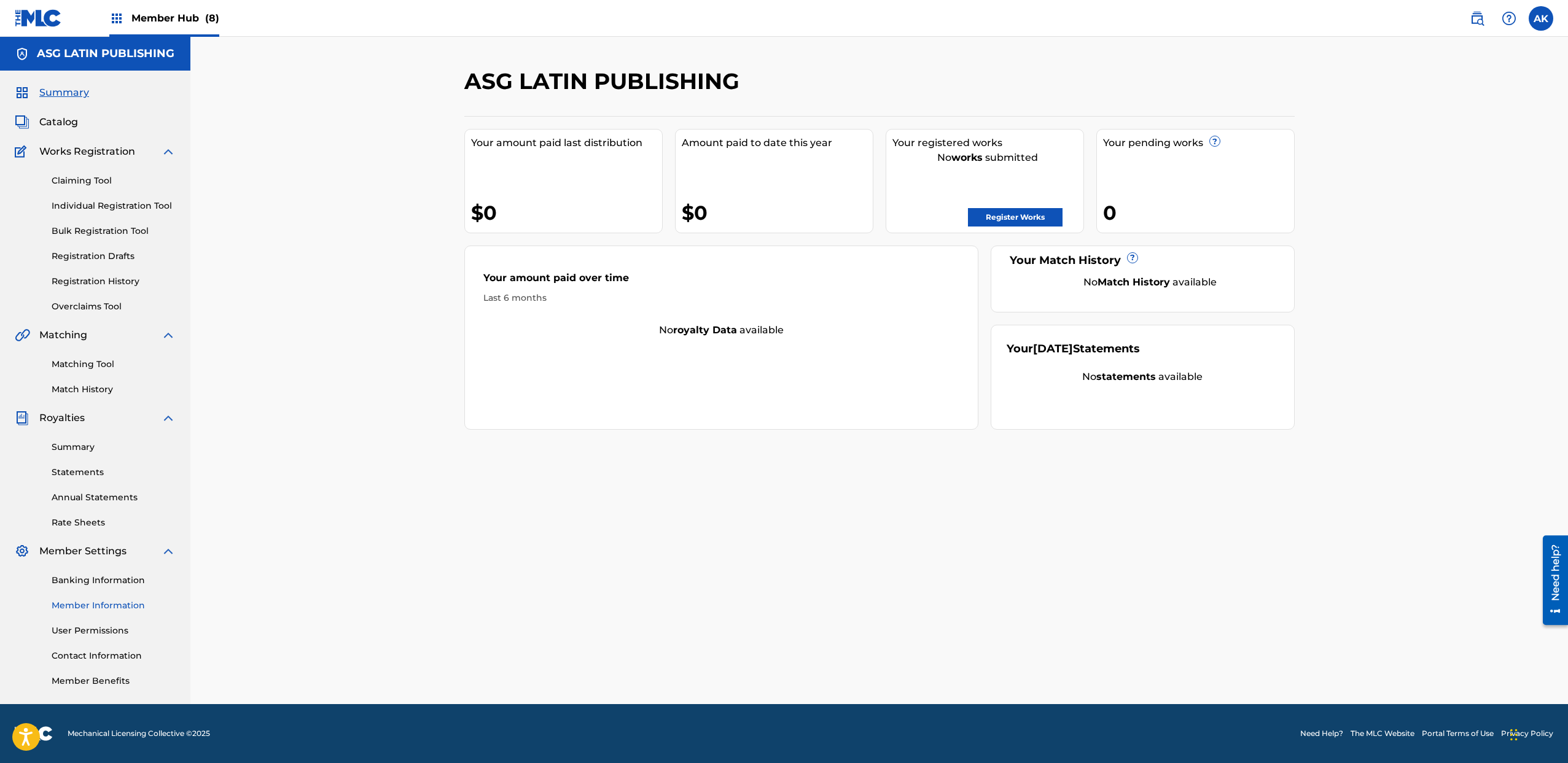
click at [96, 607] on link "Member Information" at bounding box center [113, 606] width 124 height 13
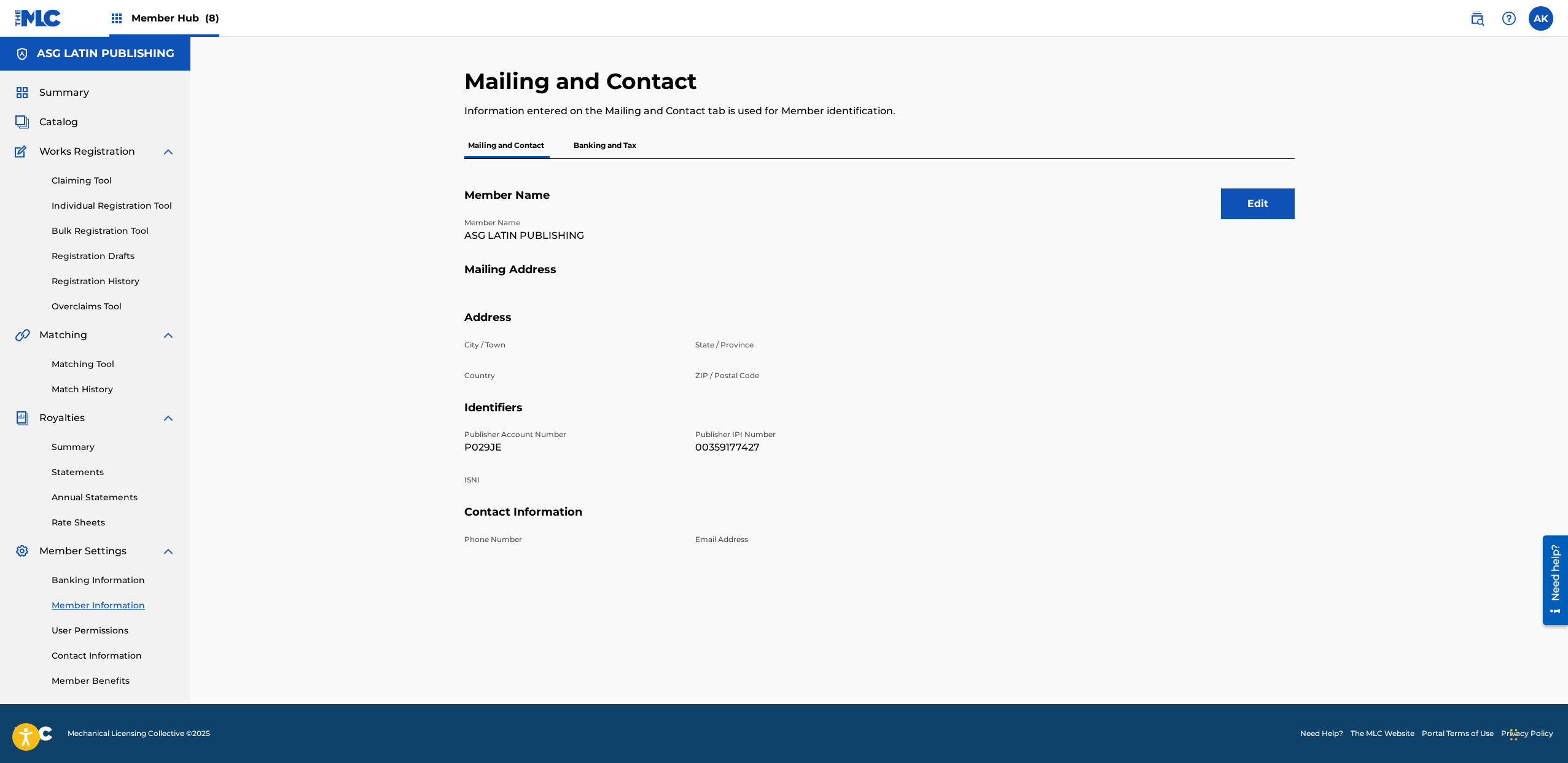
click at [195, 21] on span "Member Hub (8)" at bounding box center [176, 18] width 88 height 14
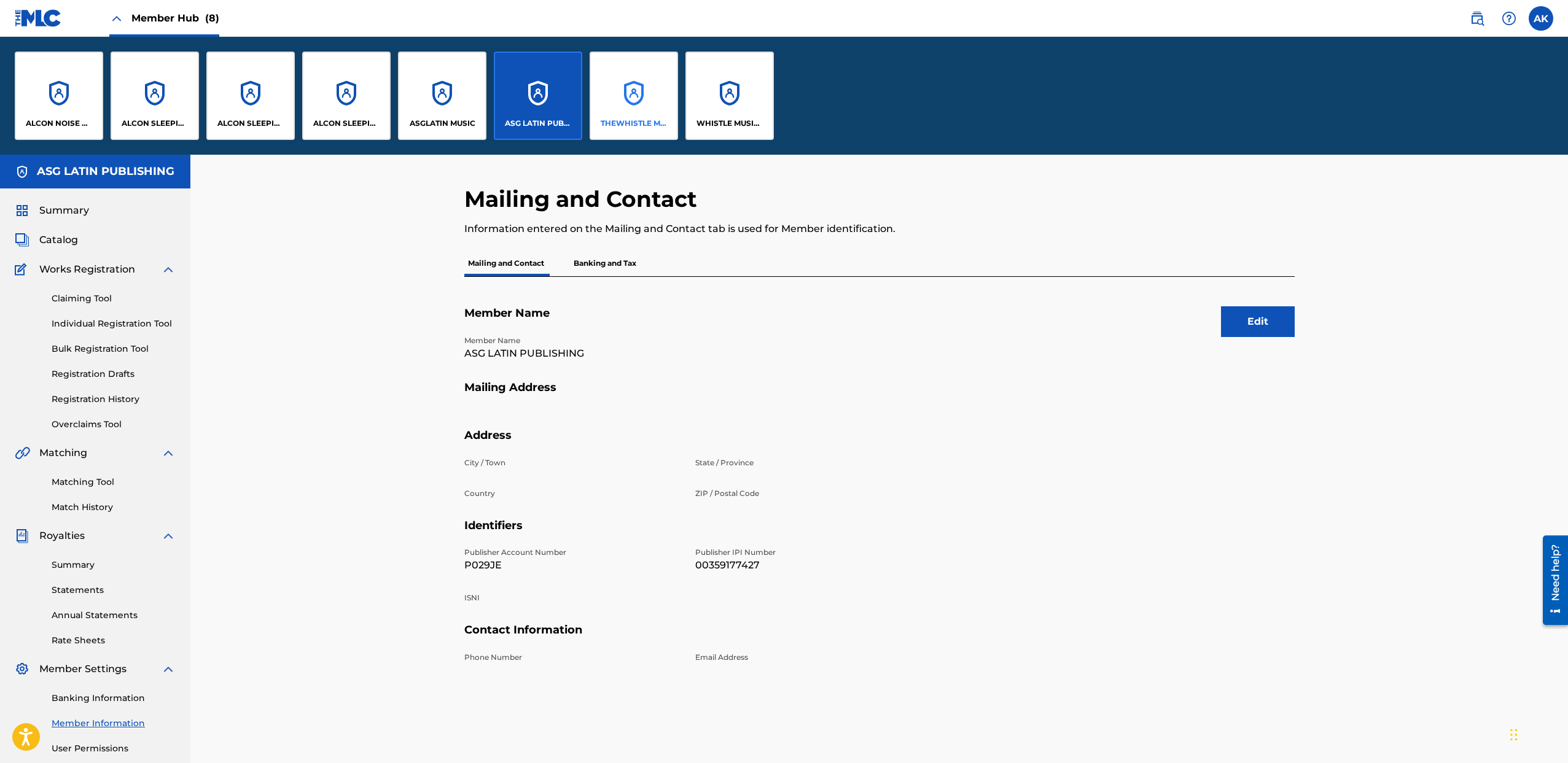
click at [652, 103] on div "THEWHISTLE MUSIC" at bounding box center [634, 95] width 88 height 88
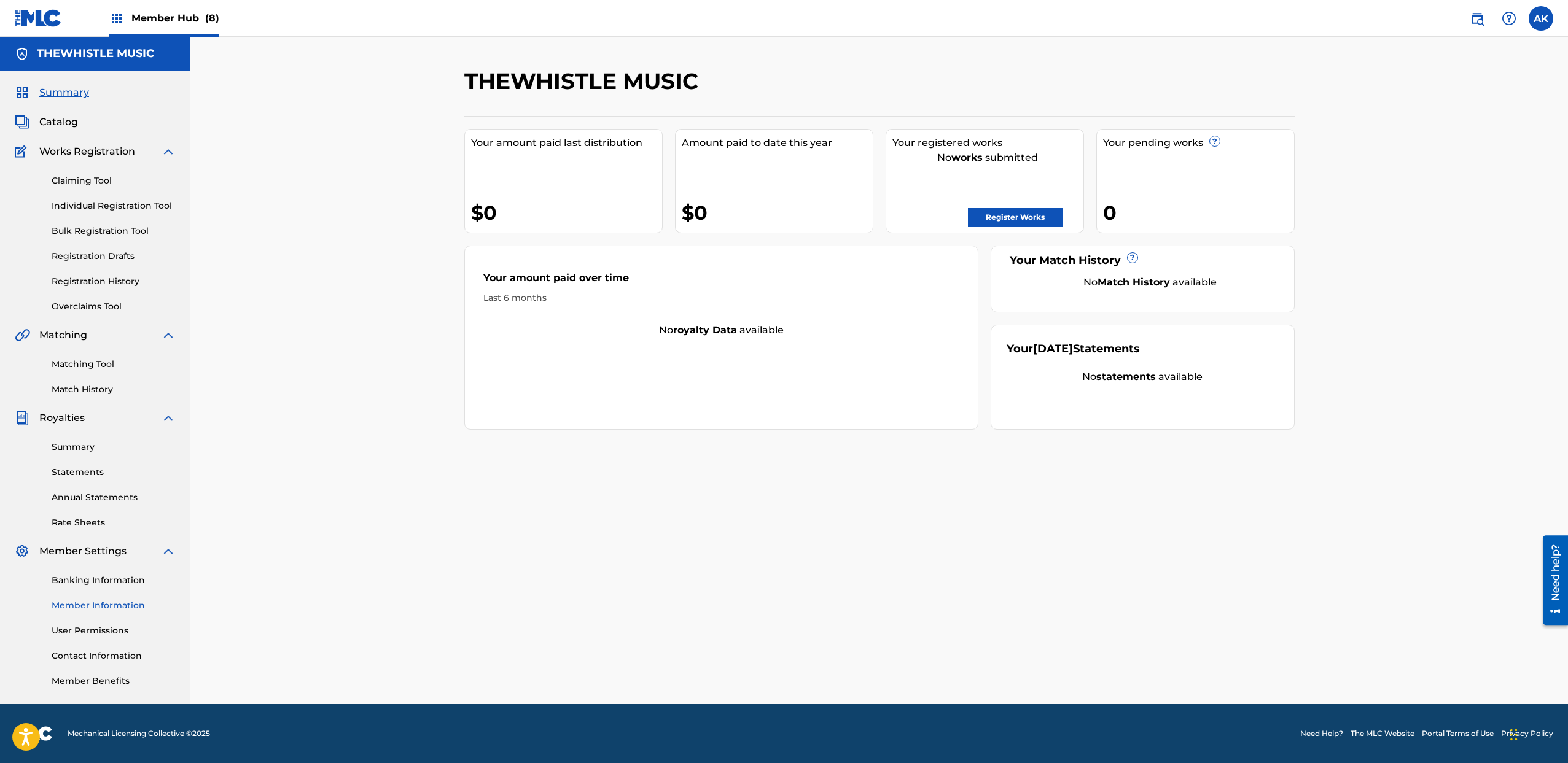
click at [118, 610] on link "Member Information" at bounding box center [113, 606] width 124 height 13
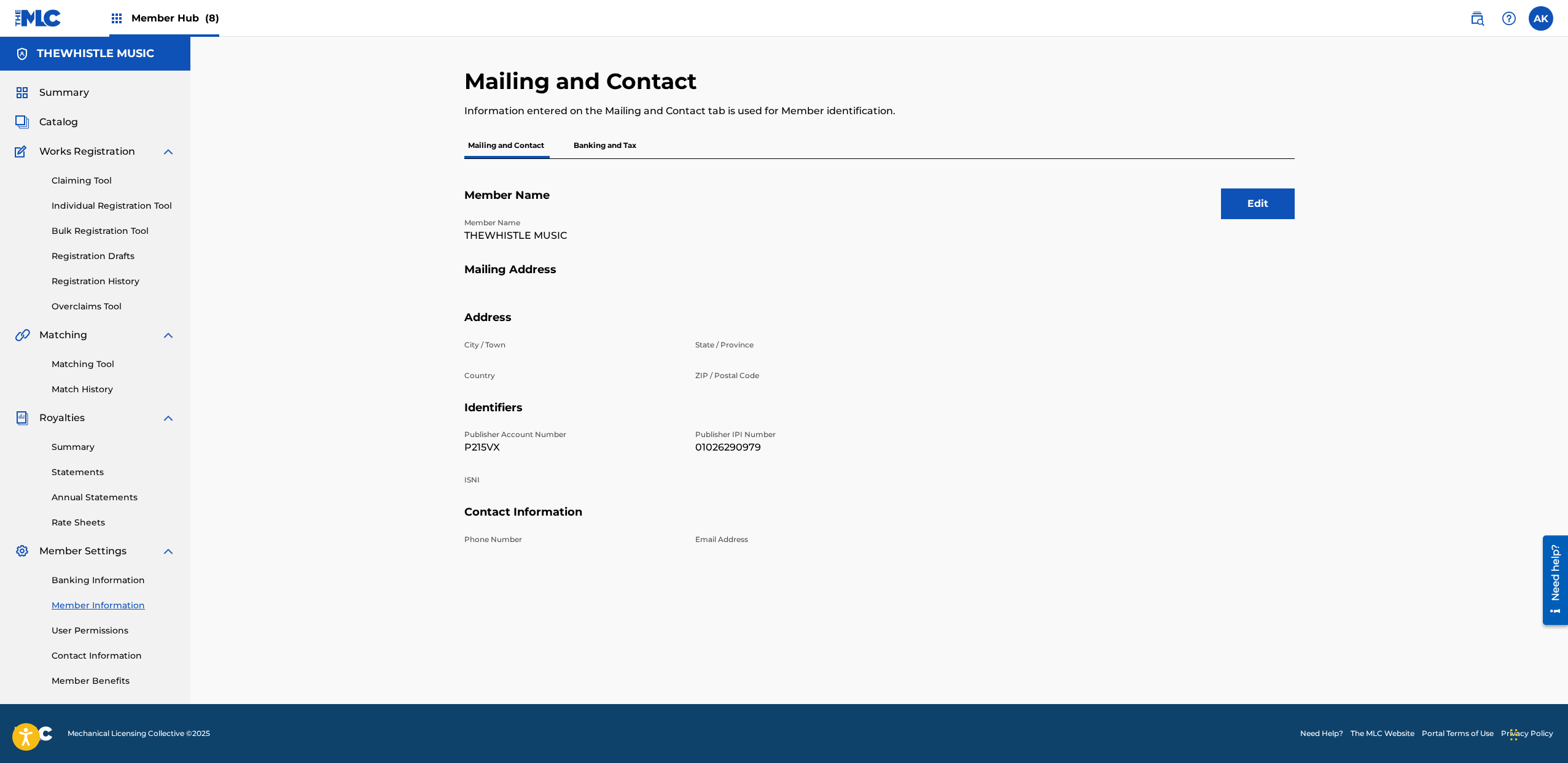
click at [205, 13] on span "(8)" at bounding box center [212, 18] width 14 height 12
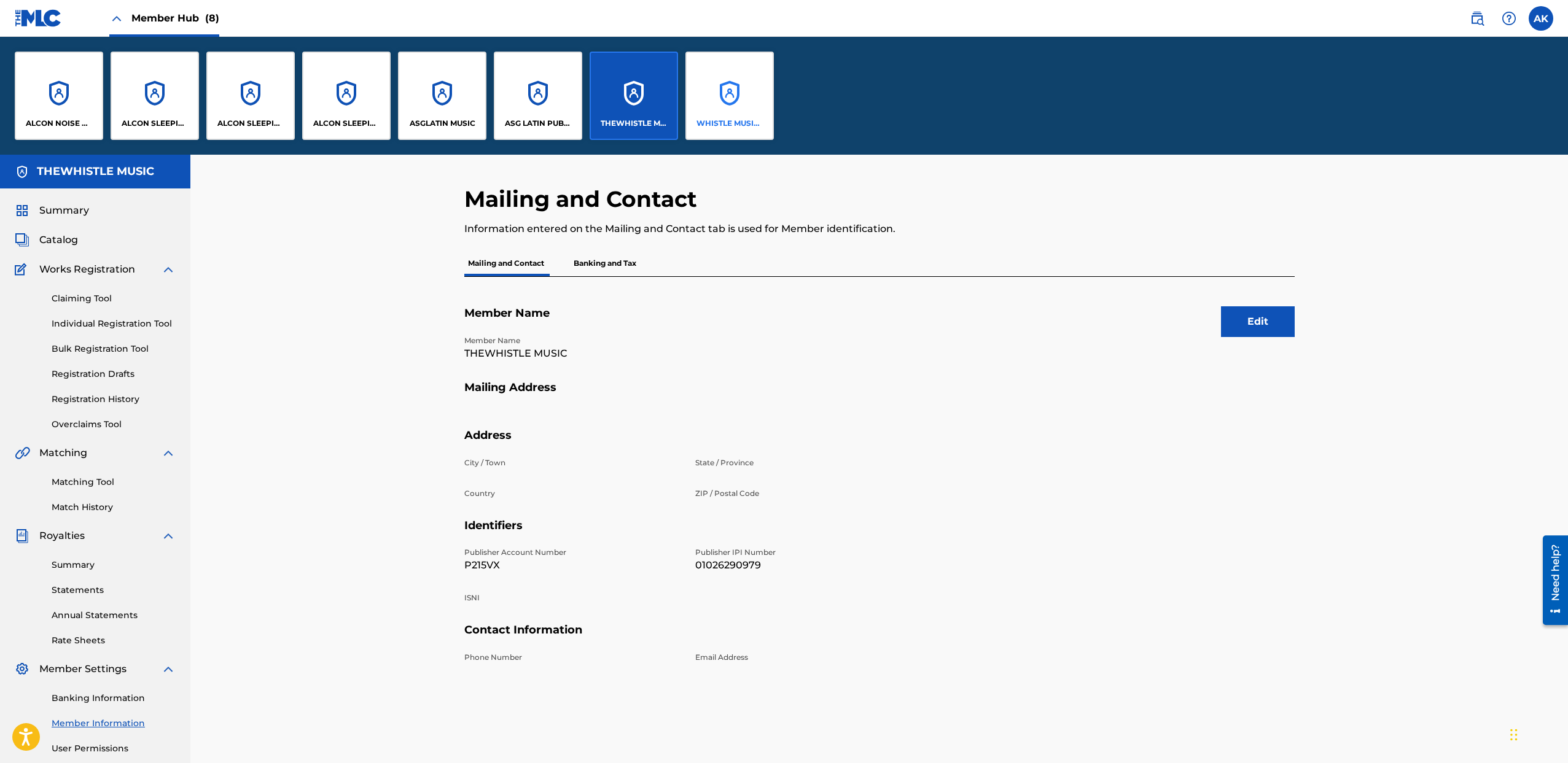
click at [728, 99] on div "WHISTLE MUSIC GLOBAL" at bounding box center [730, 95] width 88 height 88
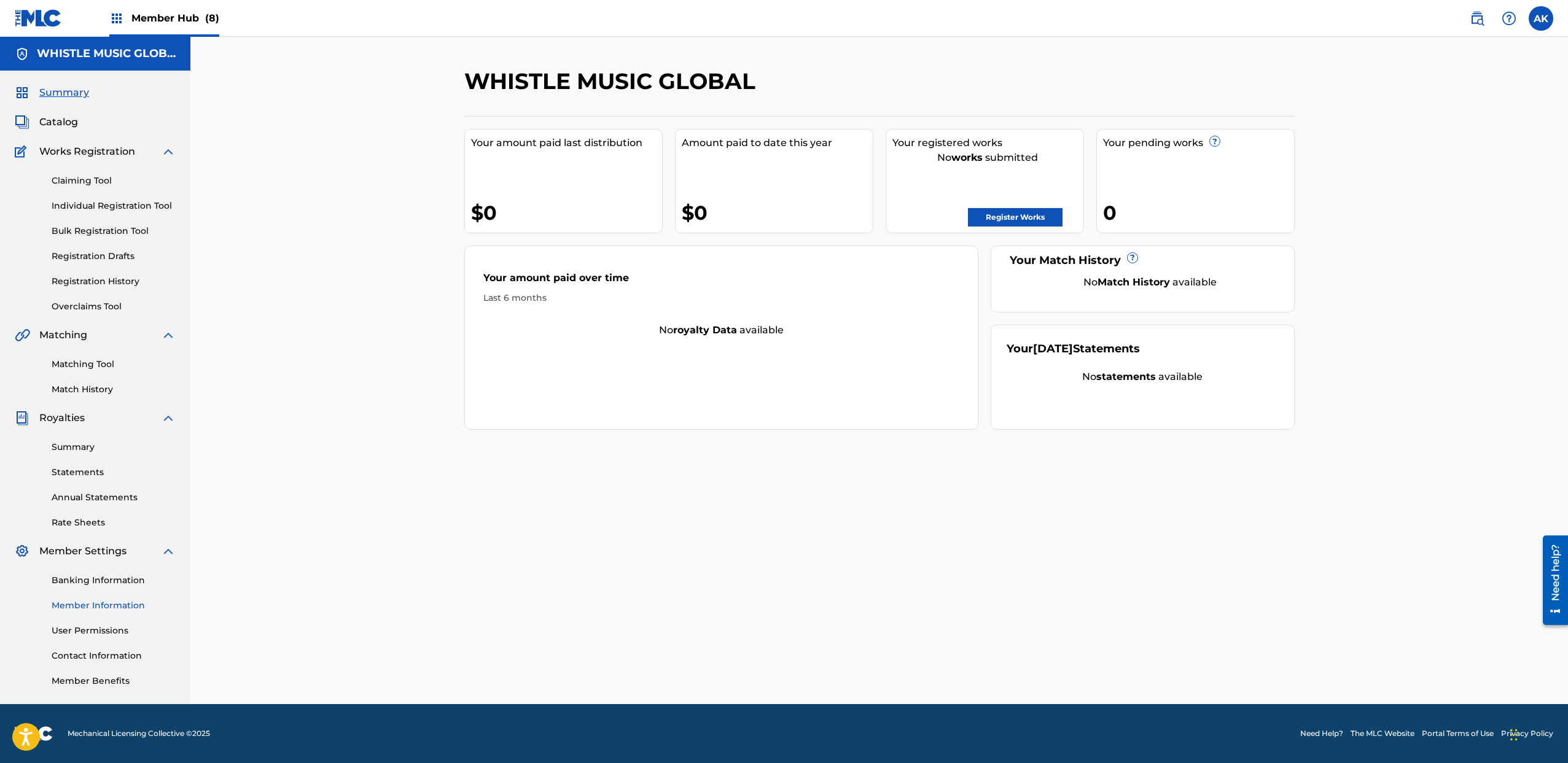
click at [95, 602] on link "Member Information" at bounding box center [113, 606] width 124 height 13
